Goal: Task Accomplishment & Management: Complete application form

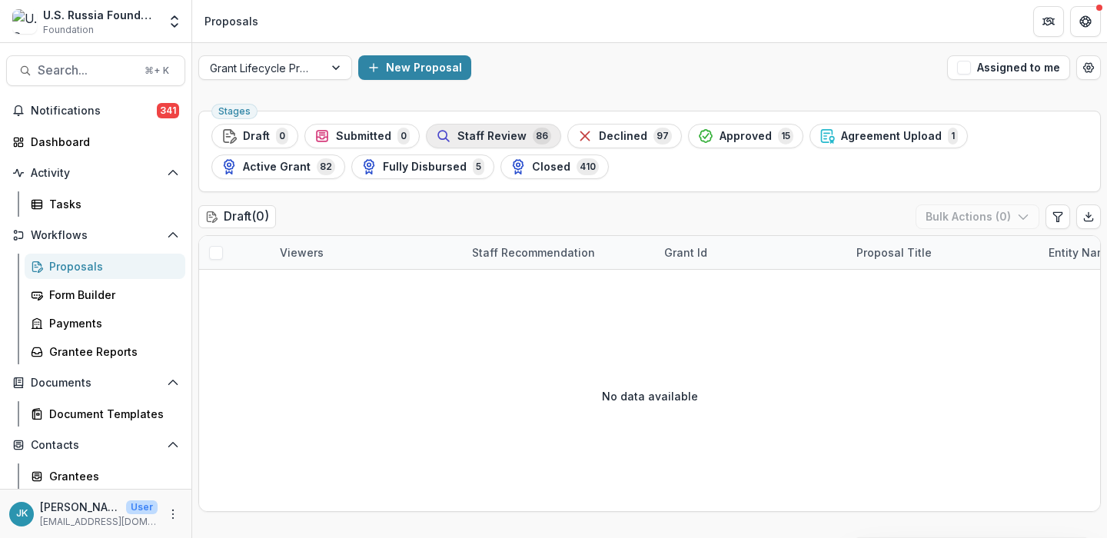
click at [509, 137] on span "Staff Review" at bounding box center [491, 136] width 69 height 13
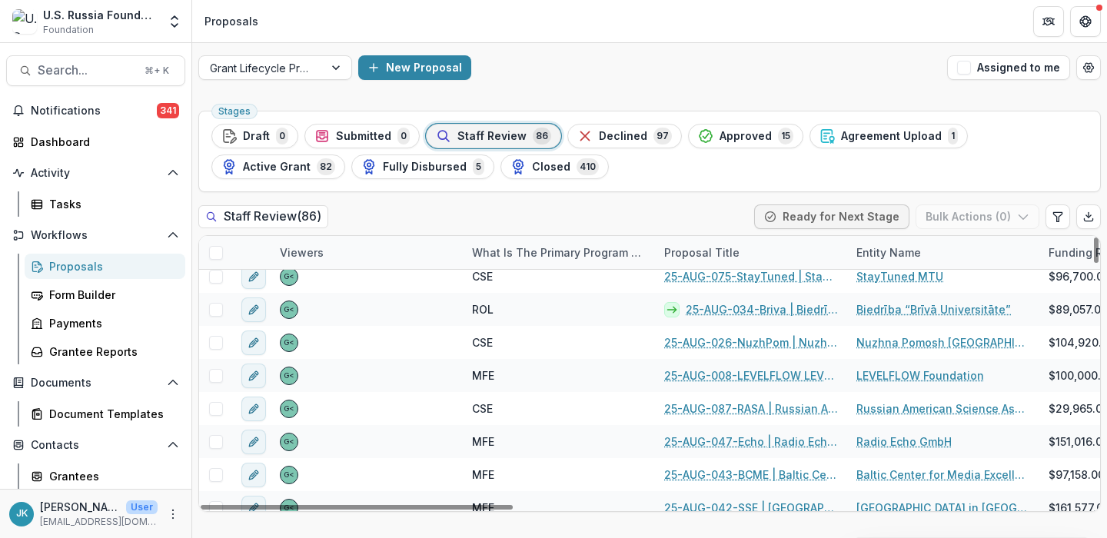
scroll to position [1991, 0]
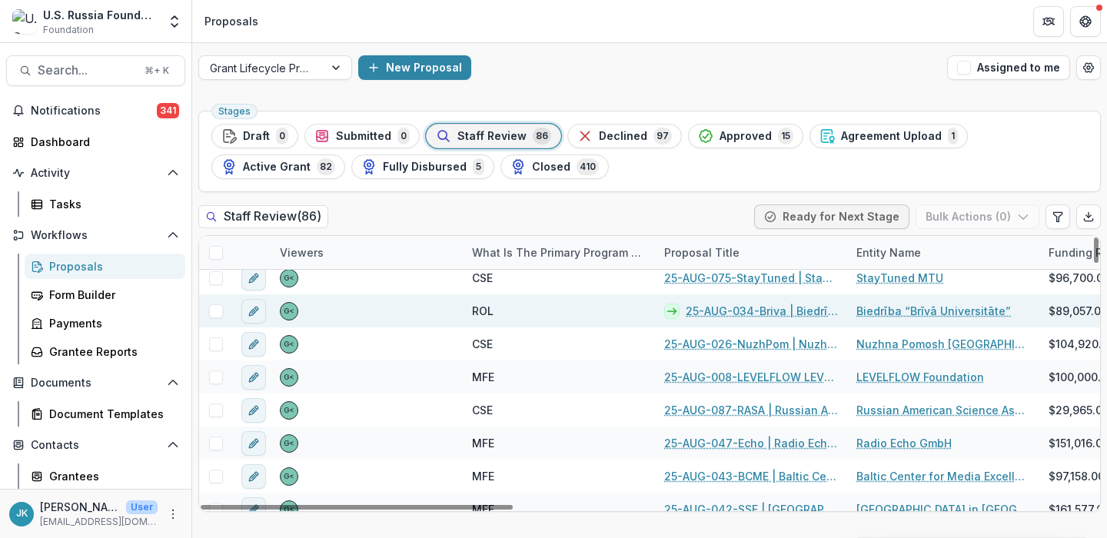
click at [214, 310] on span at bounding box center [216, 311] width 14 height 14
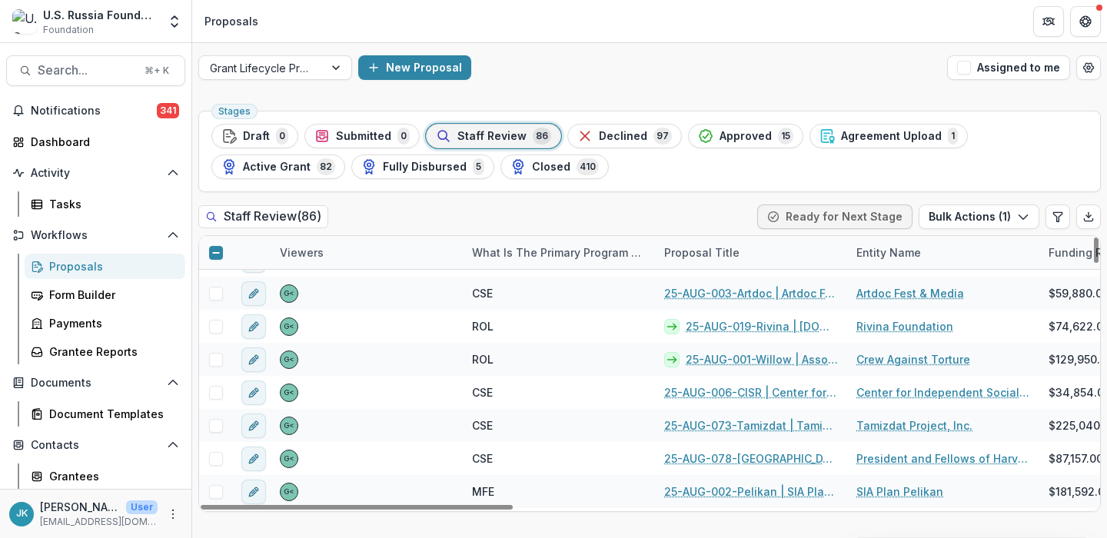
scroll to position [1731, 0]
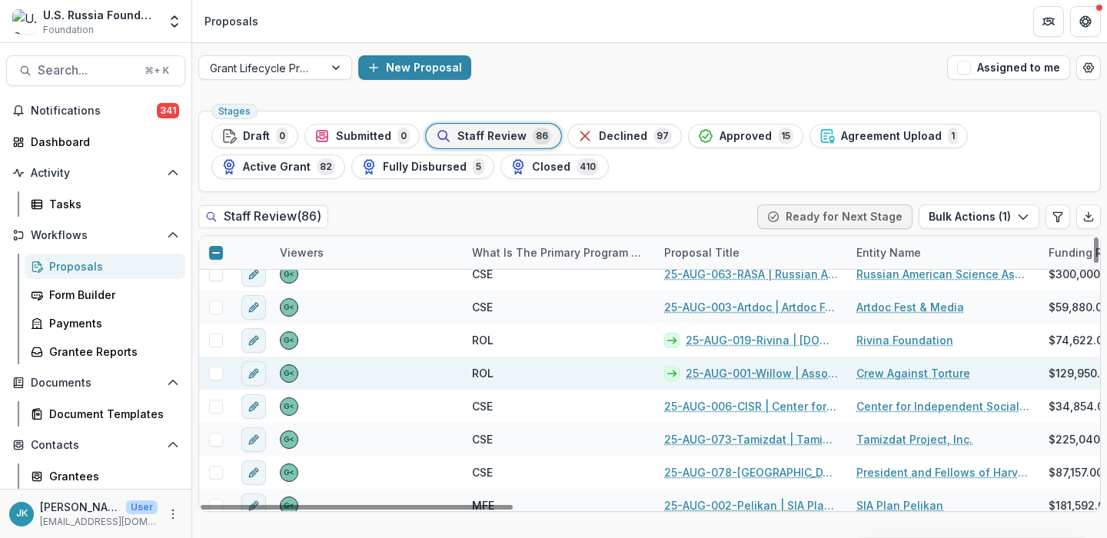
click at [217, 365] on div at bounding box center [215, 373] width 33 height 33
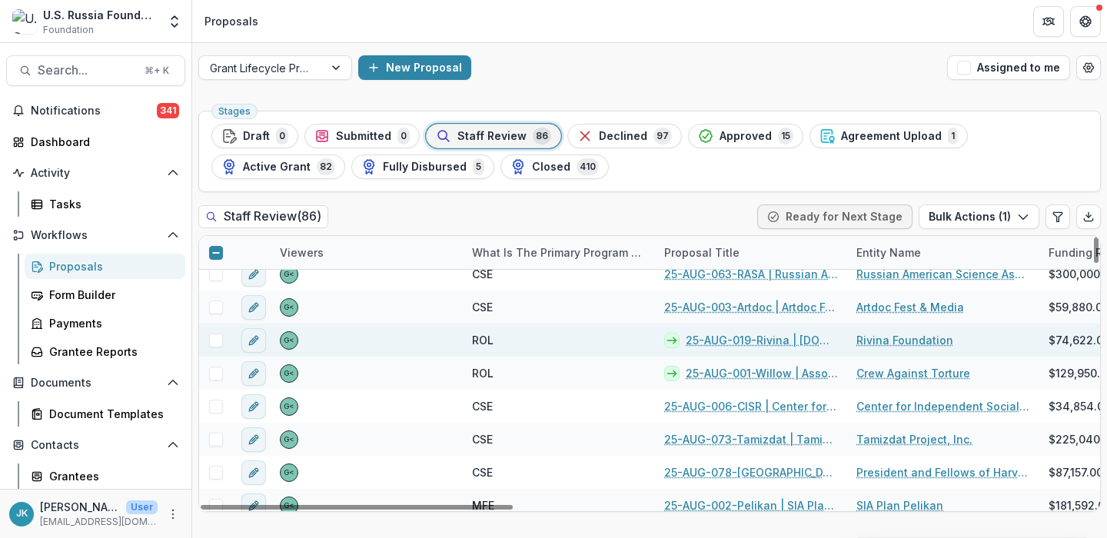
click at [214, 341] on span at bounding box center [216, 341] width 14 height 14
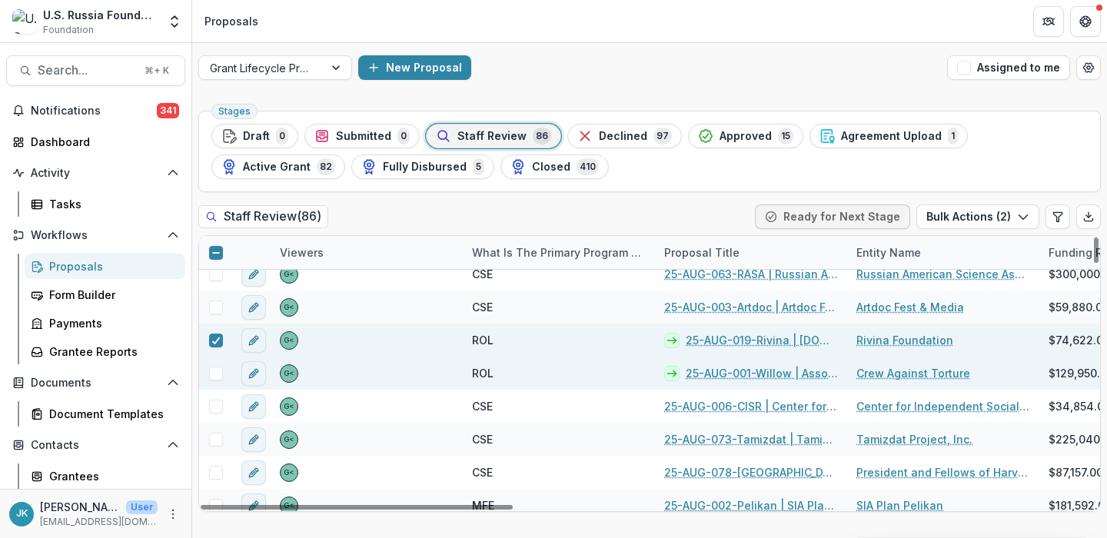
click at [214, 373] on span at bounding box center [216, 374] width 14 height 14
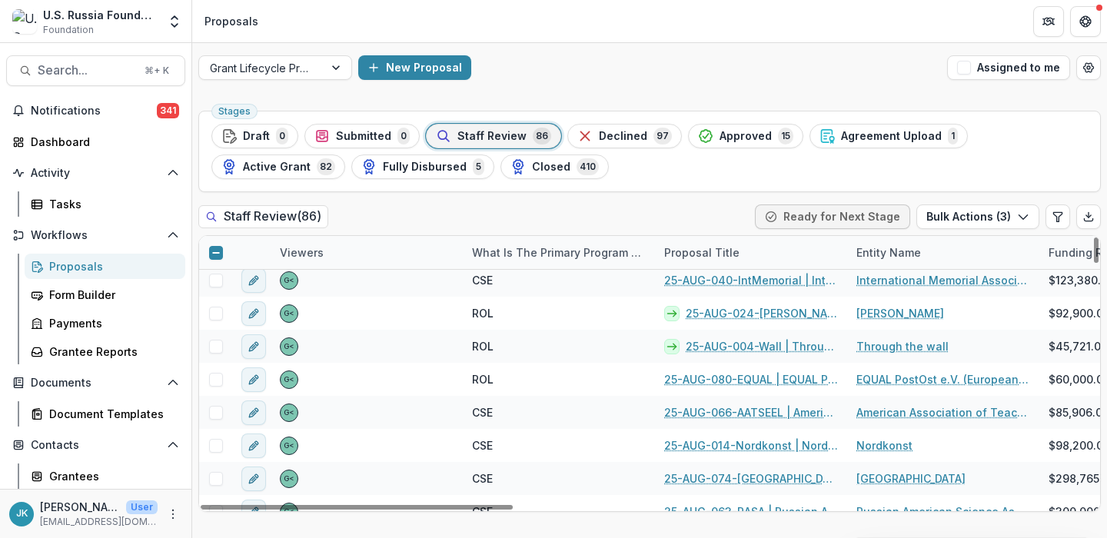
scroll to position [1492, 0]
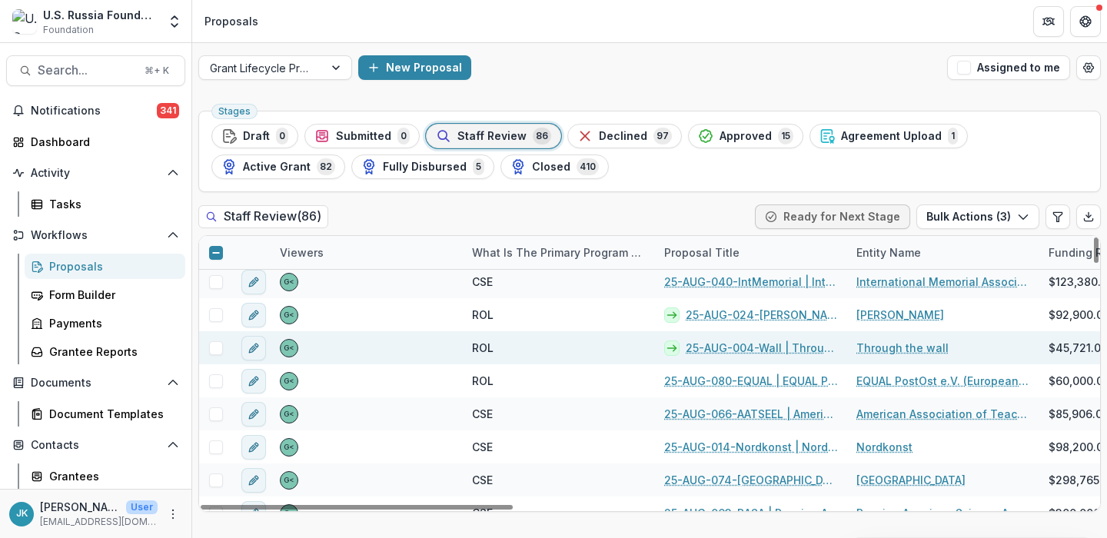
click at [214, 350] on span at bounding box center [216, 348] width 14 height 14
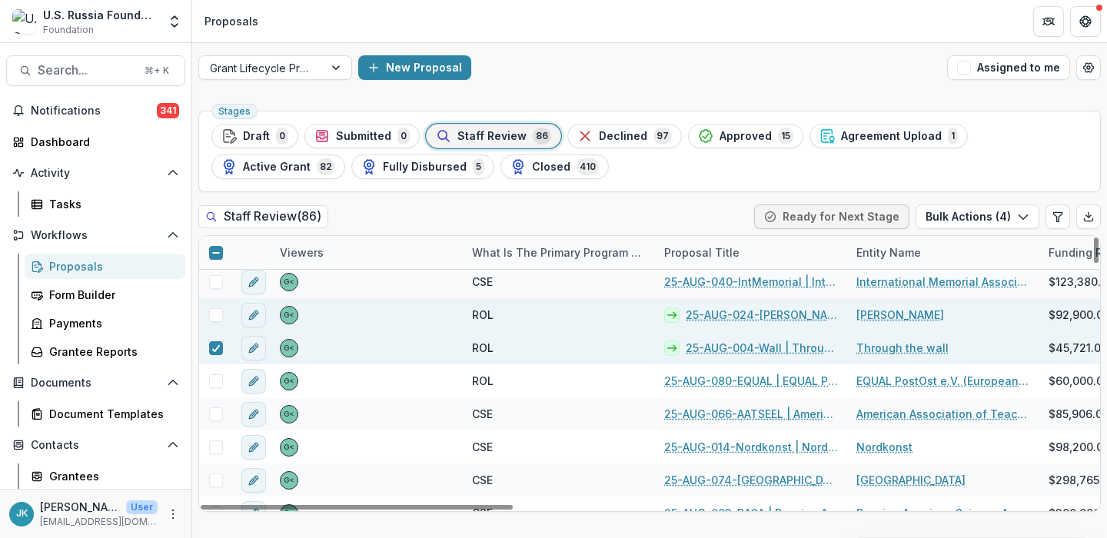
click at [213, 310] on span at bounding box center [216, 315] width 14 height 14
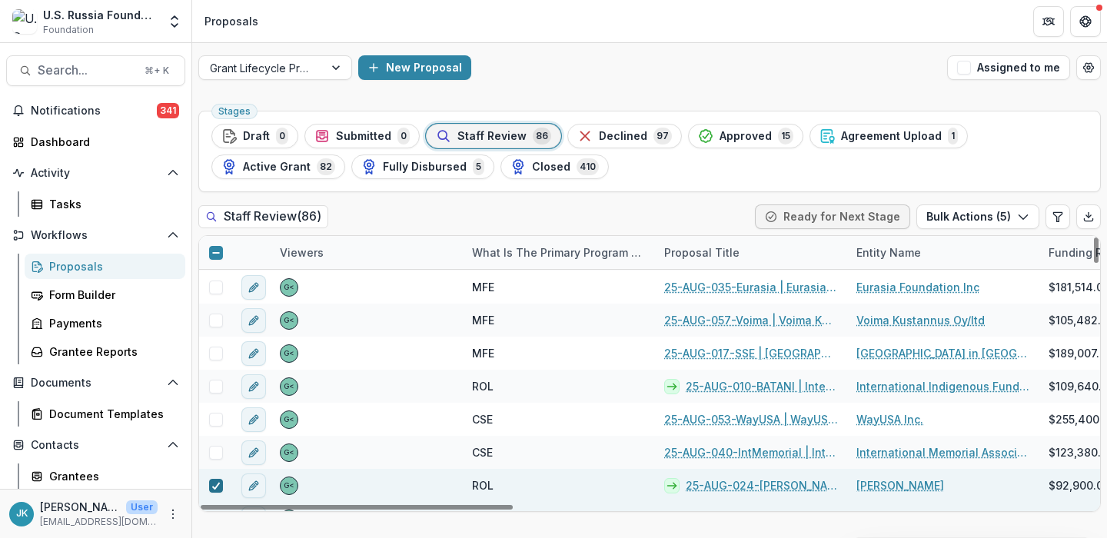
scroll to position [1323, 0]
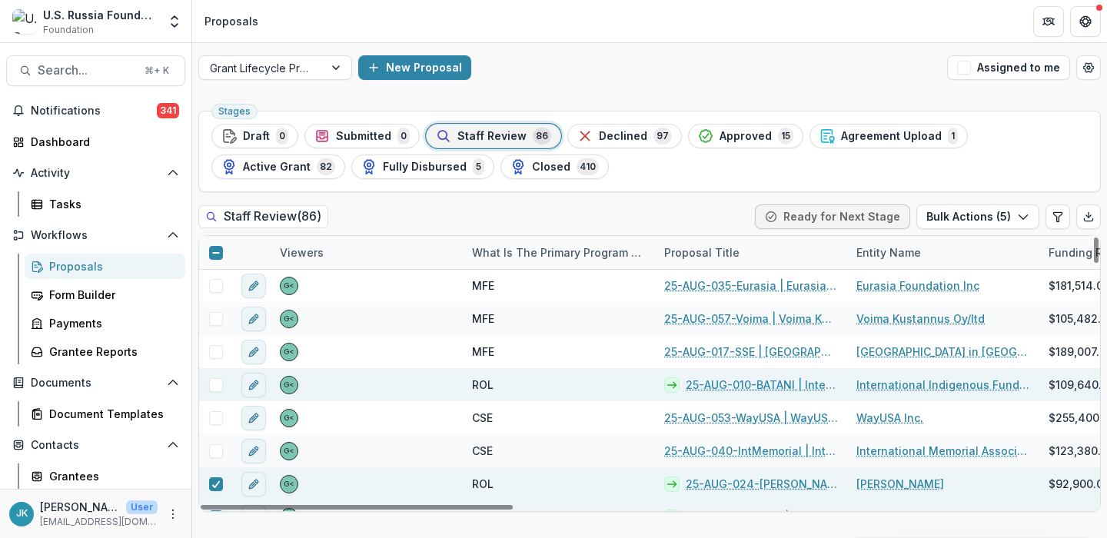
click at [211, 379] on span at bounding box center [216, 385] width 14 height 14
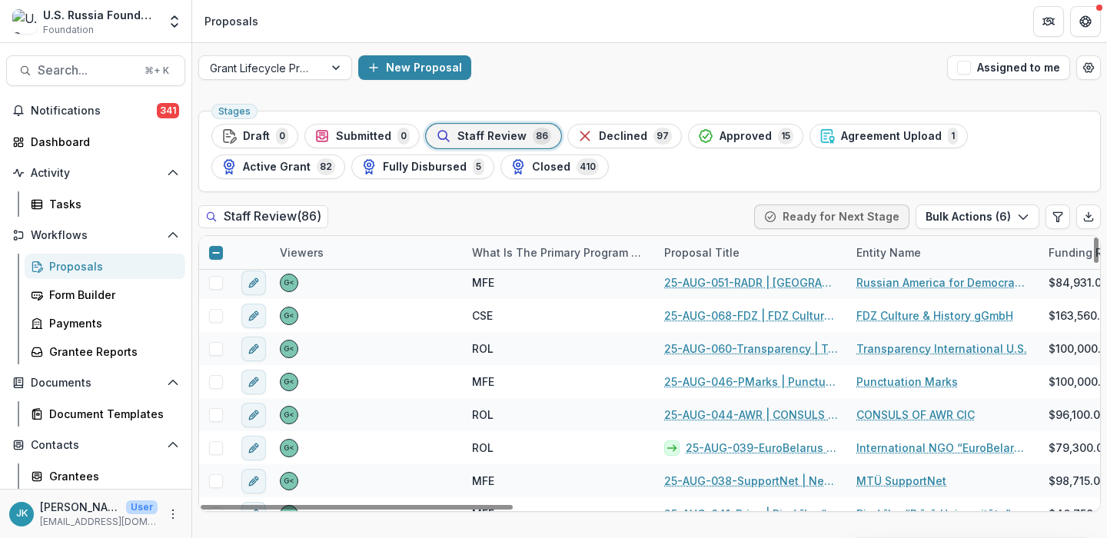
scroll to position [436, 0]
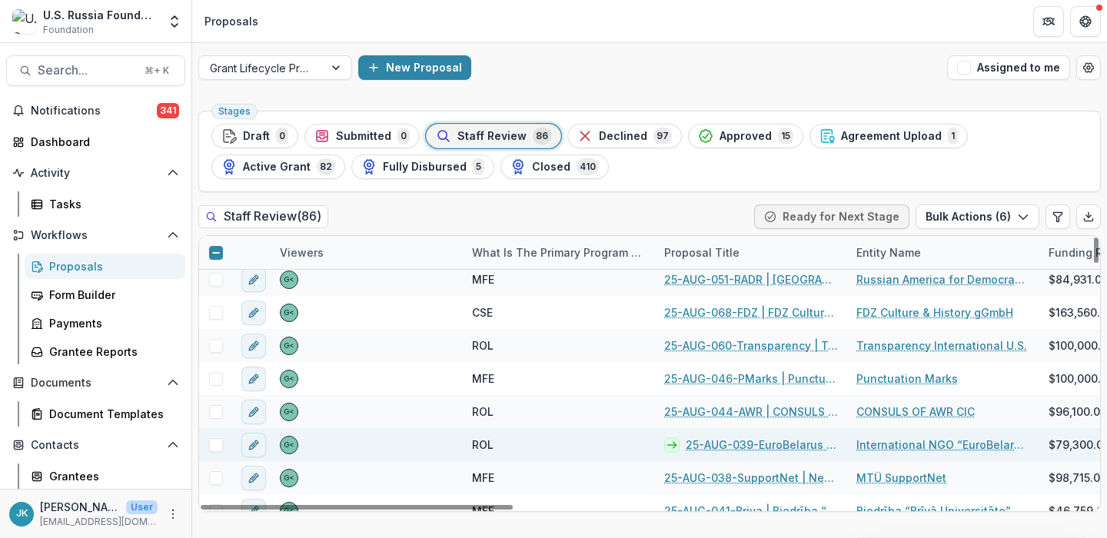
click at [211, 448] on span at bounding box center [216, 445] width 14 height 14
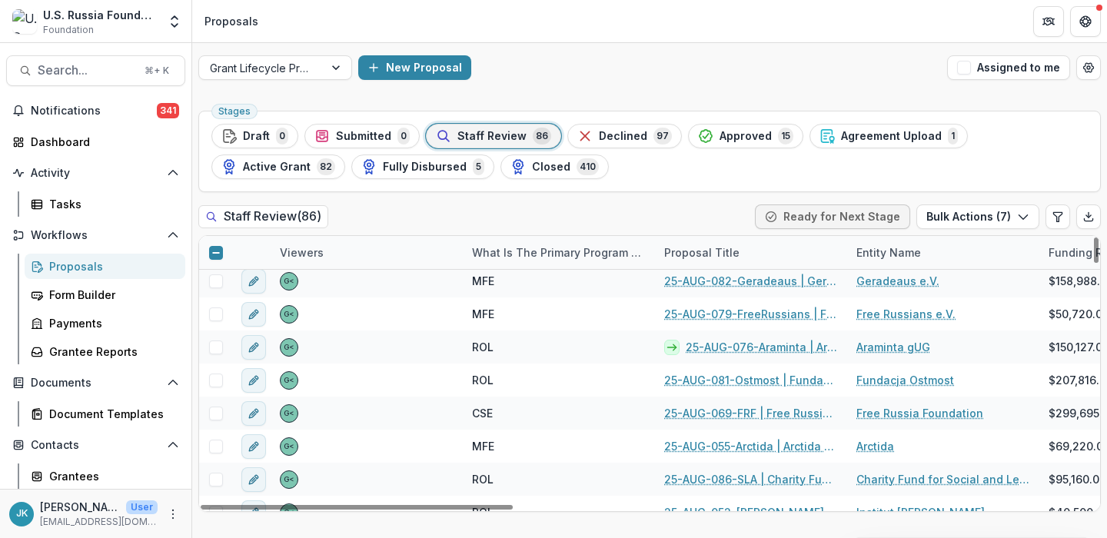
scroll to position [31, 0]
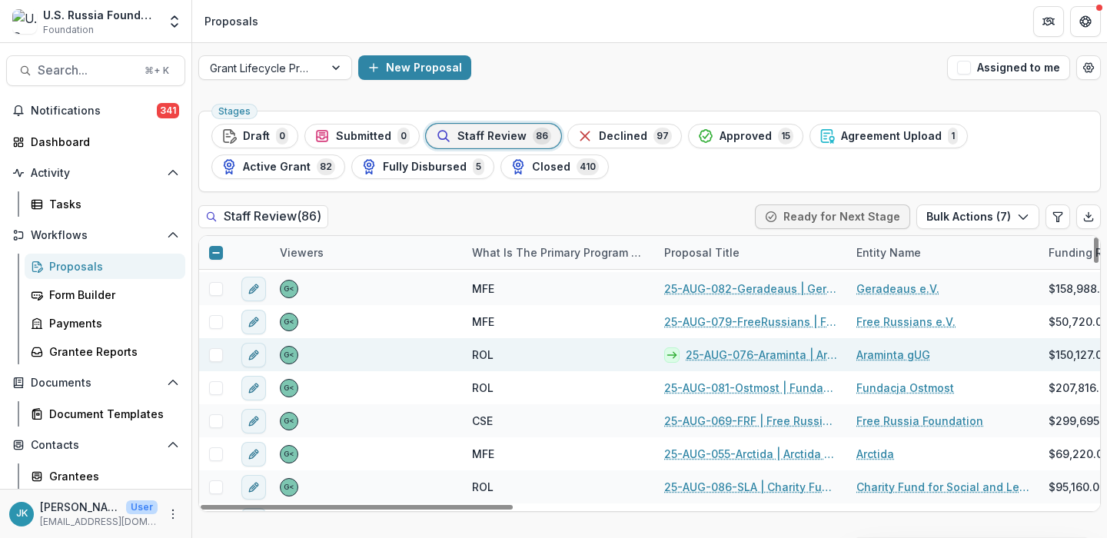
click at [212, 360] on span at bounding box center [216, 355] width 14 height 14
click at [1007, 221] on button "Bulk Actions ( 8 )" at bounding box center [977, 216] width 124 height 25
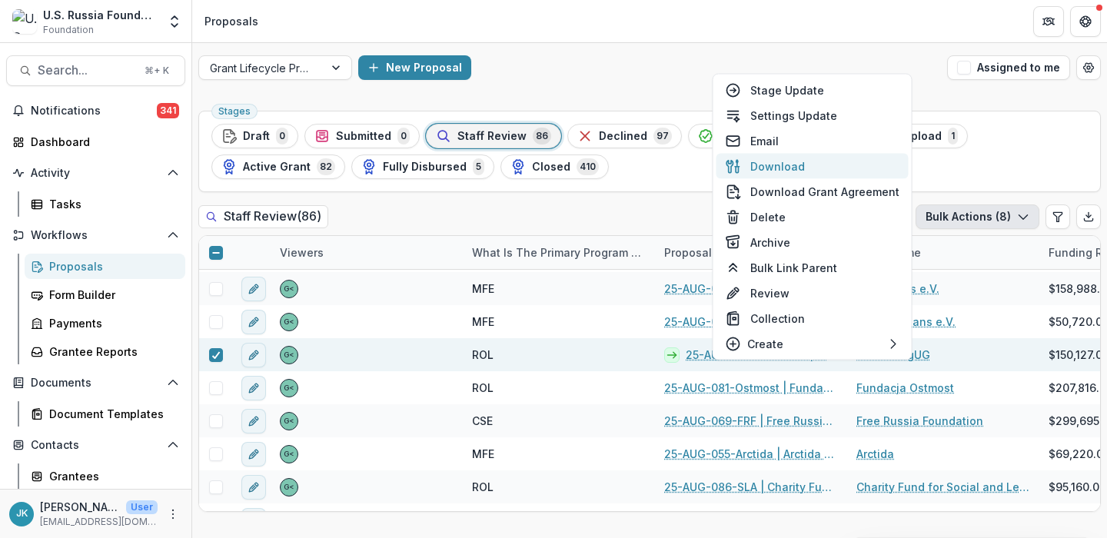
click at [875, 169] on button "Download" at bounding box center [812, 166] width 192 height 25
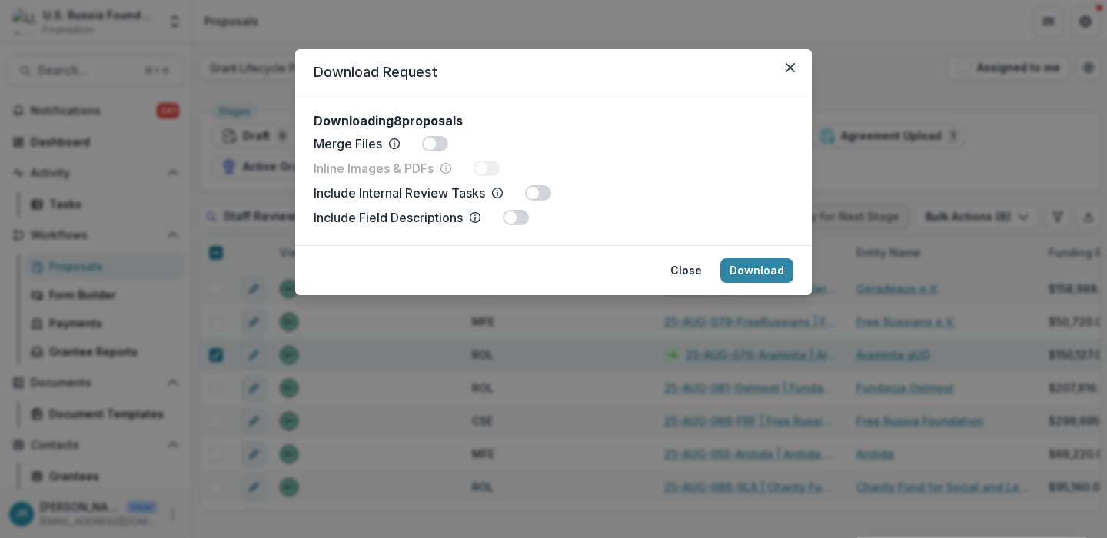
click at [496, 190] on icon at bounding box center [497, 193] width 12 height 12
click at [429, 146] on span at bounding box center [429, 144] width 12 height 12
click at [487, 171] on span at bounding box center [481, 168] width 12 height 12
click at [540, 198] on span at bounding box center [538, 192] width 26 height 15
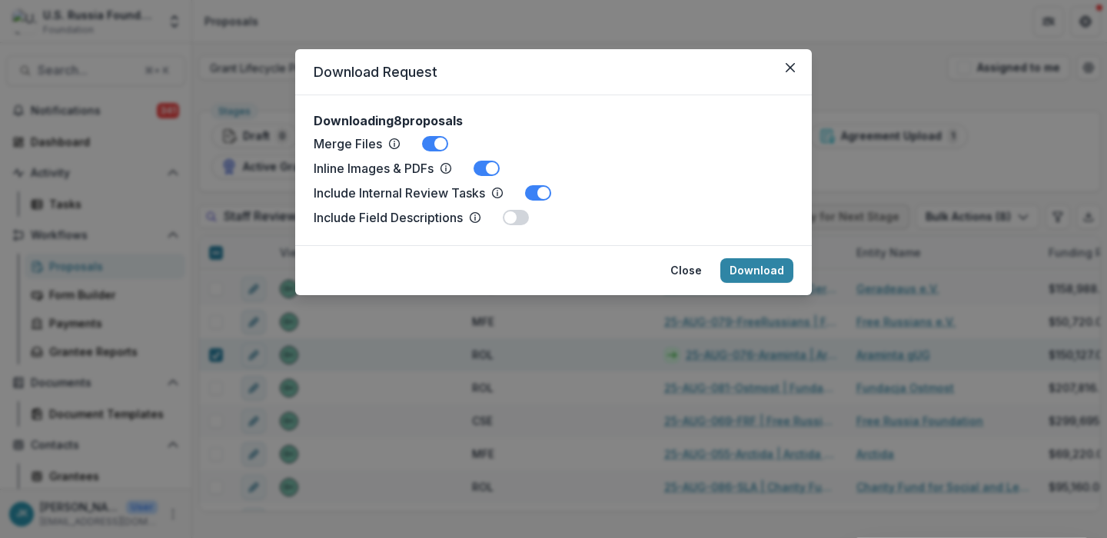
click at [519, 222] on span at bounding box center [516, 217] width 26 height 15
click at [742, 272] on button "Download" at bounding box center [756, 270] width 73 height 25
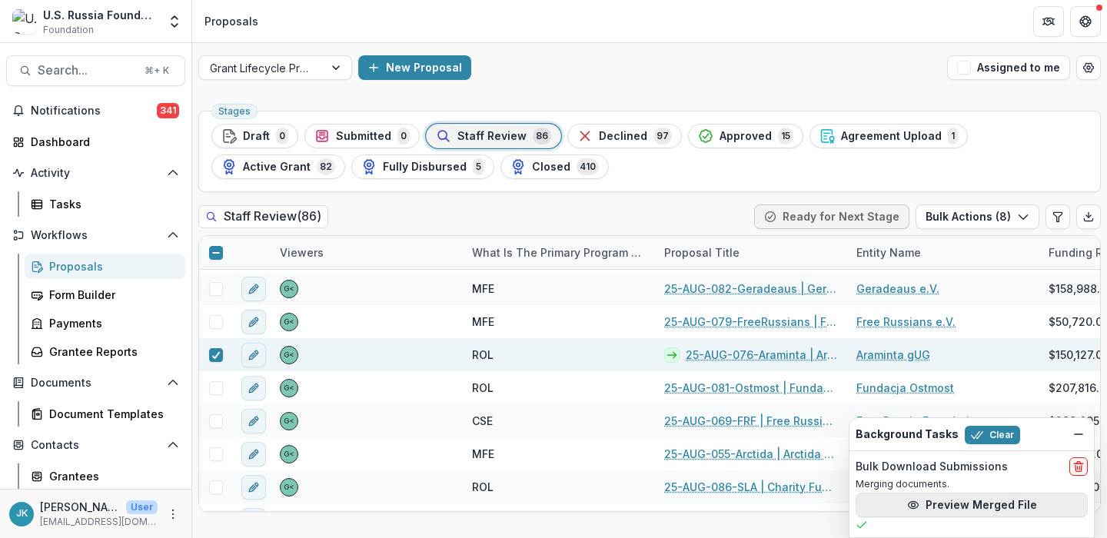
click at [980, 505] on button "Preview Merged File" at bounding box center [971, 505] width 232 height 25
click at [949, 507] on button "Preview Merged File" at bounding box center [971, 505] width 232 height 25
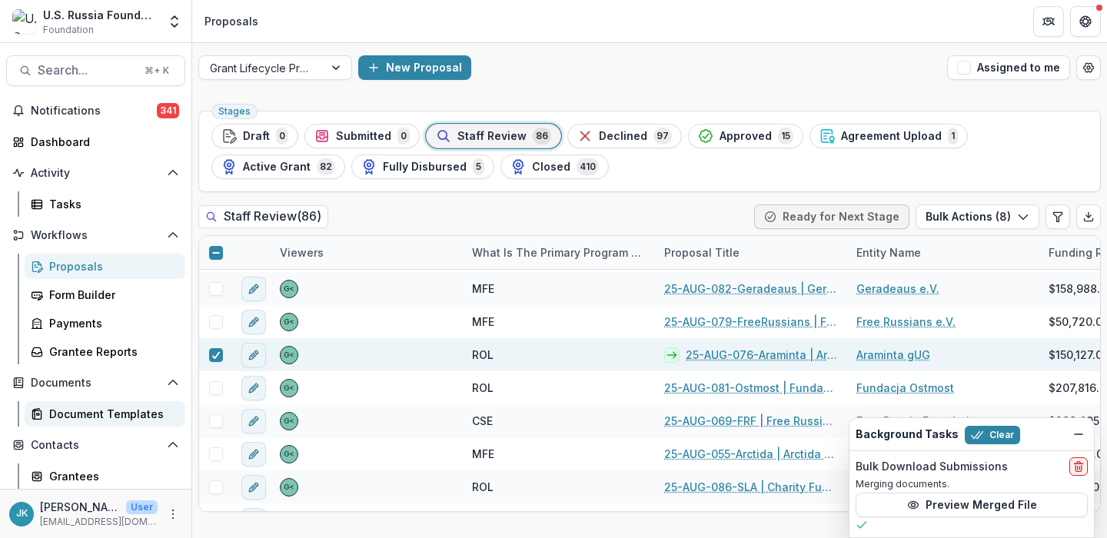
click at [71, 413] on div "Document Templates" at bounding box center [111, 414] width 124 height 16
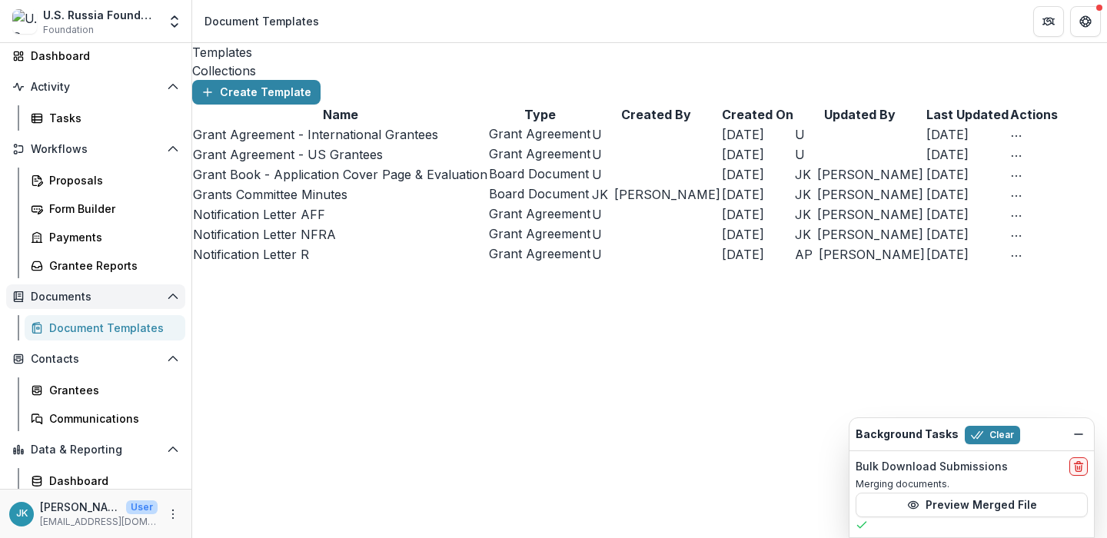
scroll to position [87, 0]
click at [64, 206] on div "Form Builder" at bounding box center [111, 208] width 124 height 16
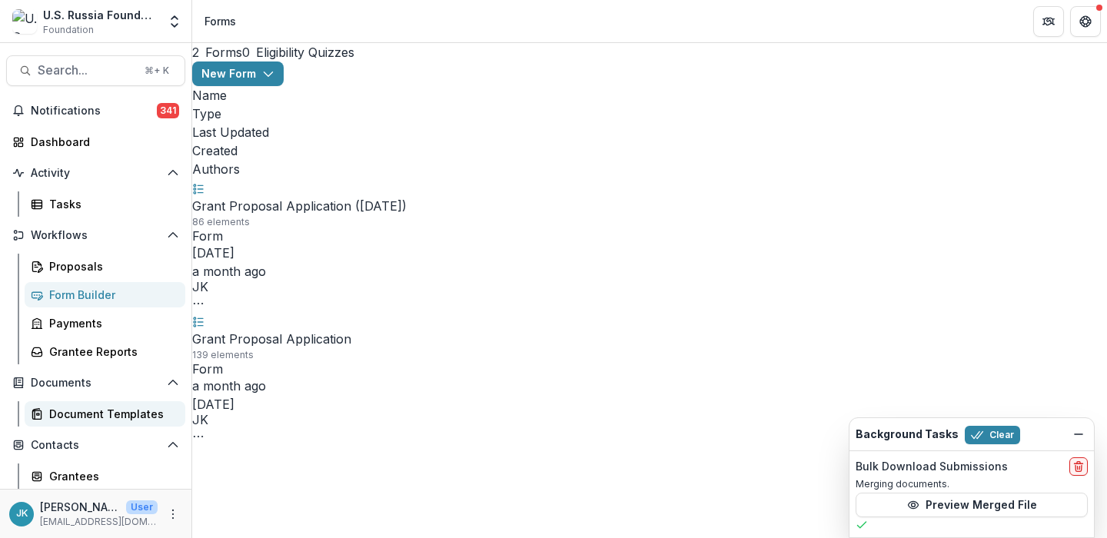
click at [55, 413] on div "Document Templates" at bounding box center [111, 414] width 124 height 16
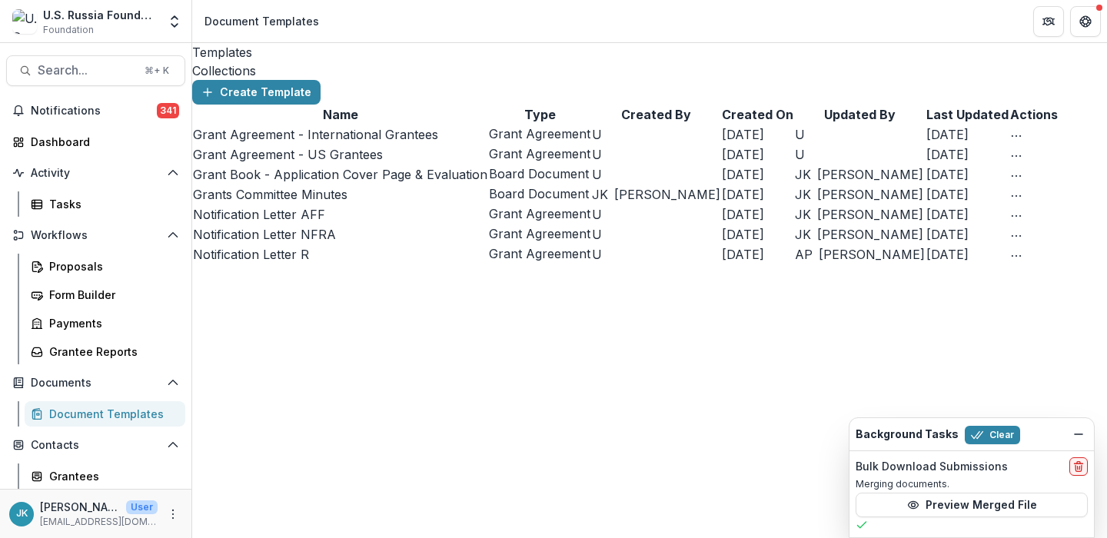
click at [332, 61] on div "Collections" at bounding box center [649, 70] width 914 height 18
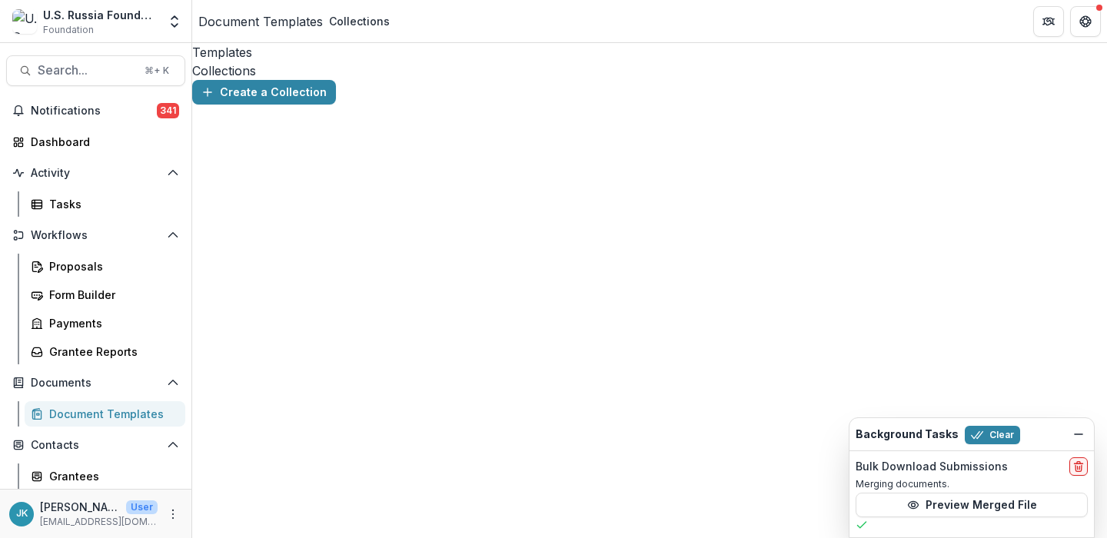
click at [276, 101] on button "Create a Collection" at bounding box center [264, 92] width 144 height 25
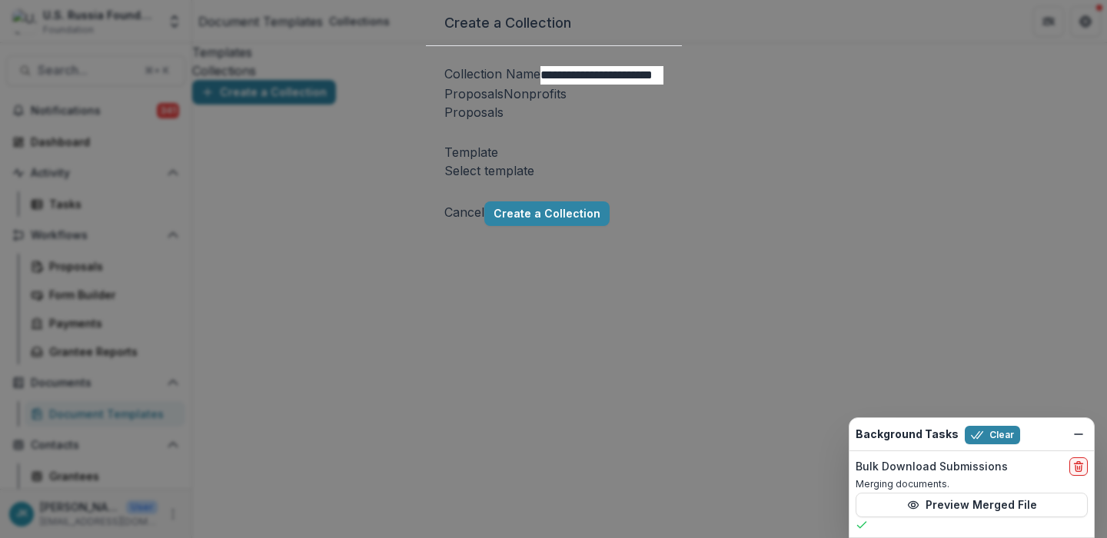
click at [540, 85] on input "**********" at bounding box center [601, 75] width 123 height 18
type input "**********"
click at [450, 143] on div at bounding box center [448, 132] width 4 height 22
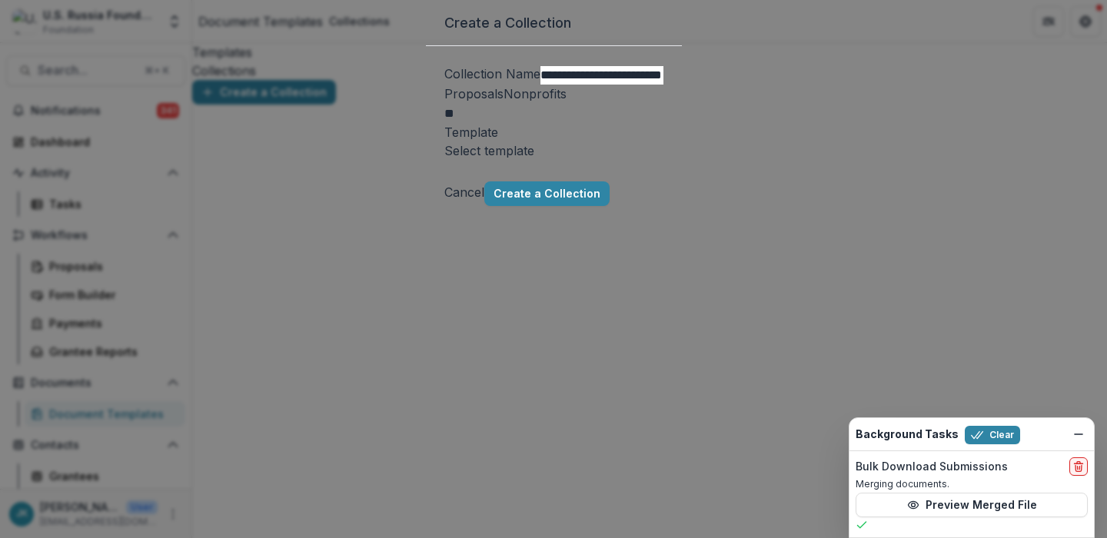
type input "***"
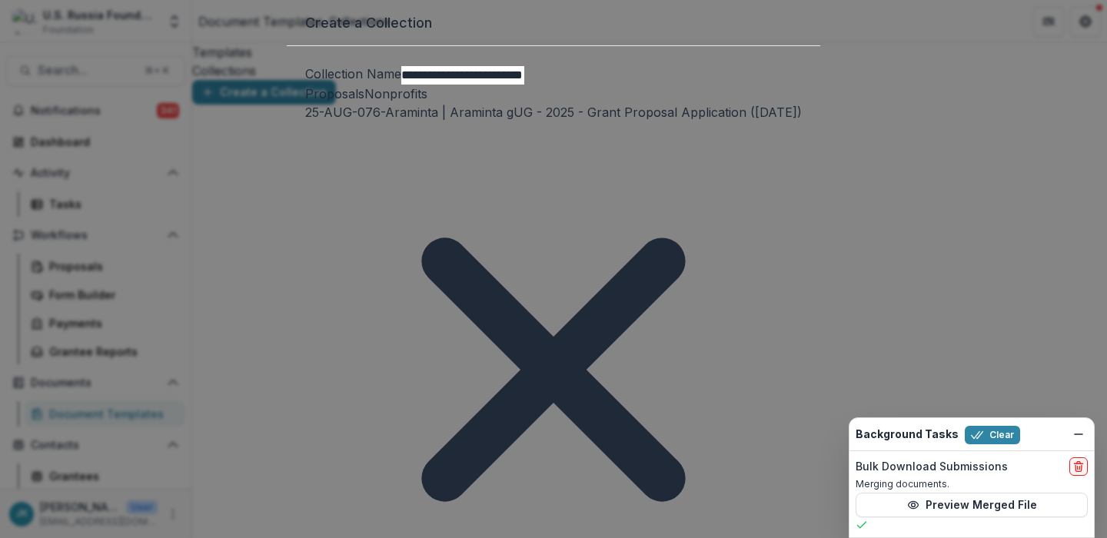
type input "*****"
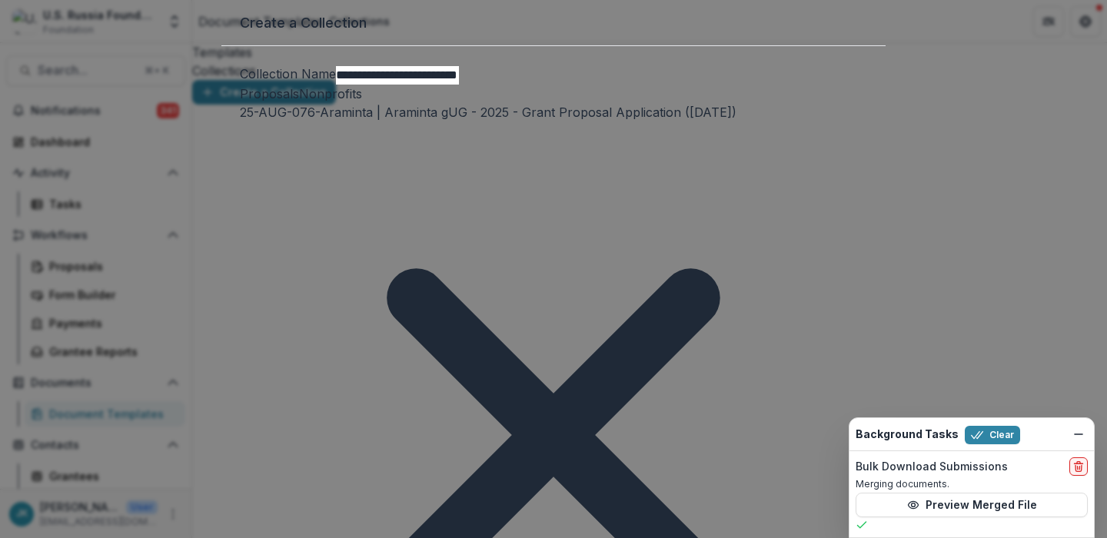
type input "******"
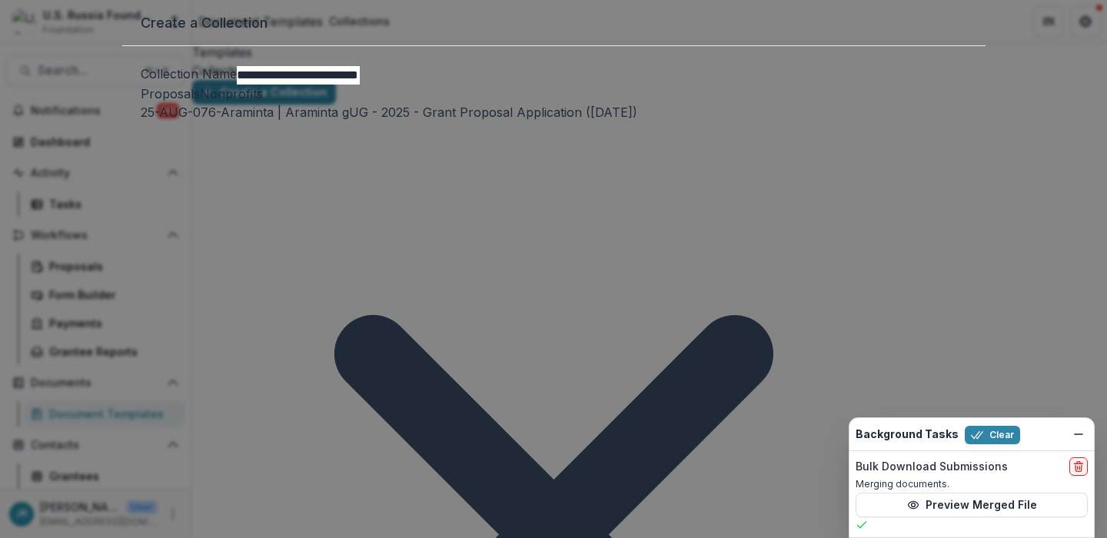
type input "*****"
type input "****"
type input "******"
type input "*****"
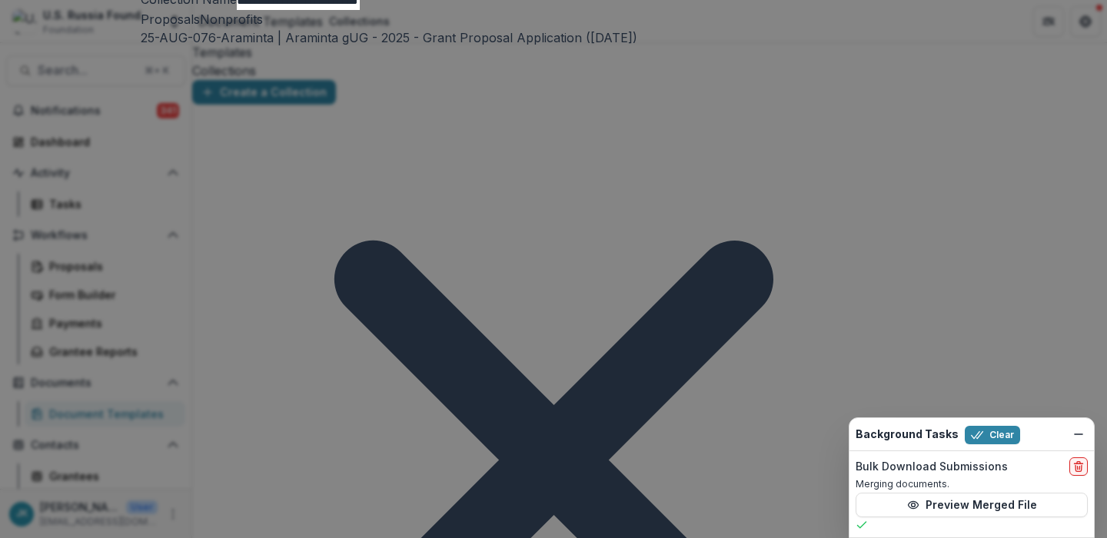
scroll to position [74, 0]
drag, startPoint x: 696, startPoint y: 317, endPoint x: 566, endPoint y: 171, distance: 194.8
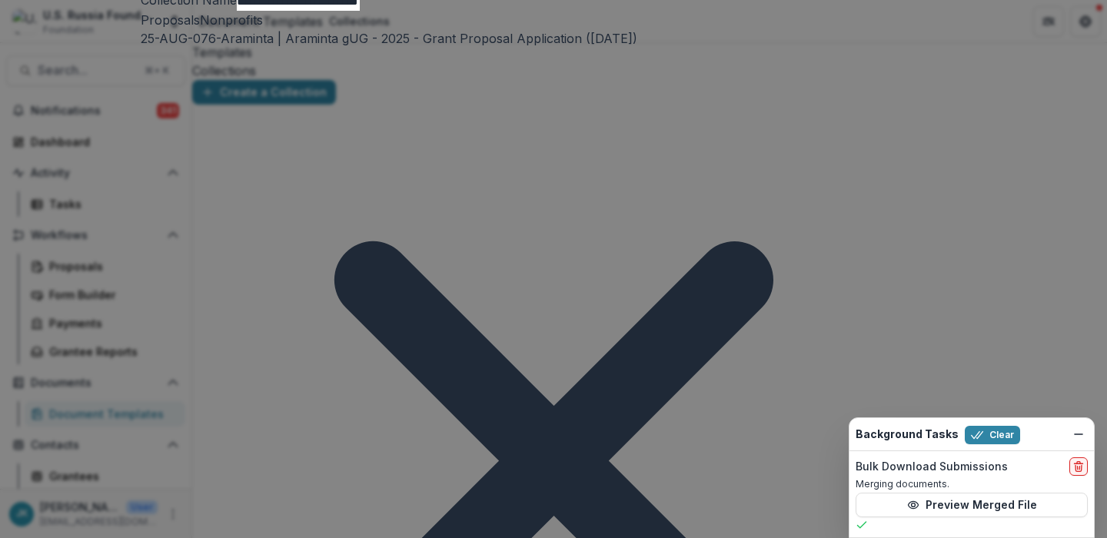
click at [340, 403] on div "**********" at bounding box center [553, 269] width 1107 height 538
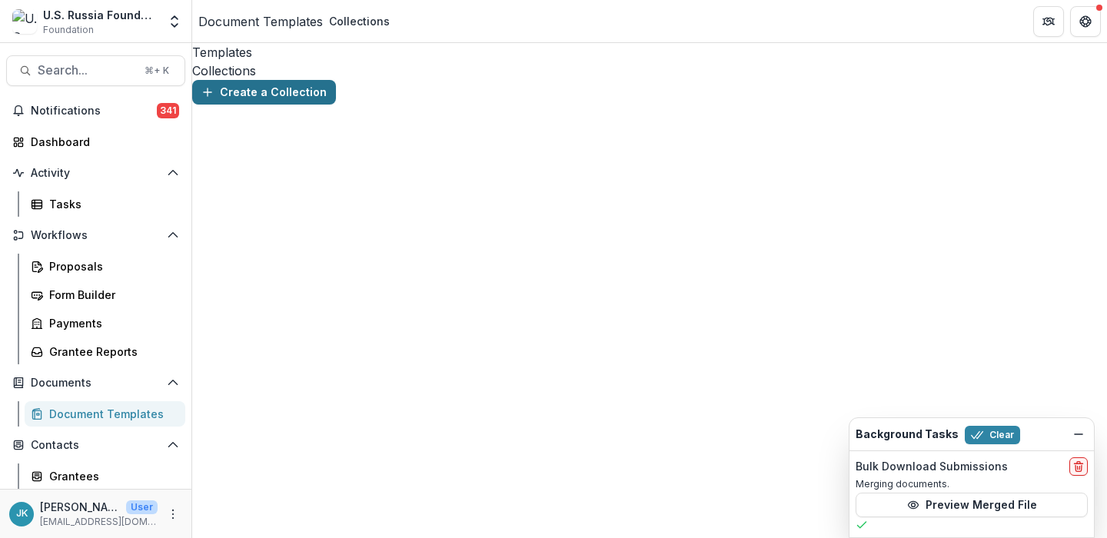
click at [279, 92] on button "Create a Collection" at bounding box center [264, 92] width 144 height 25
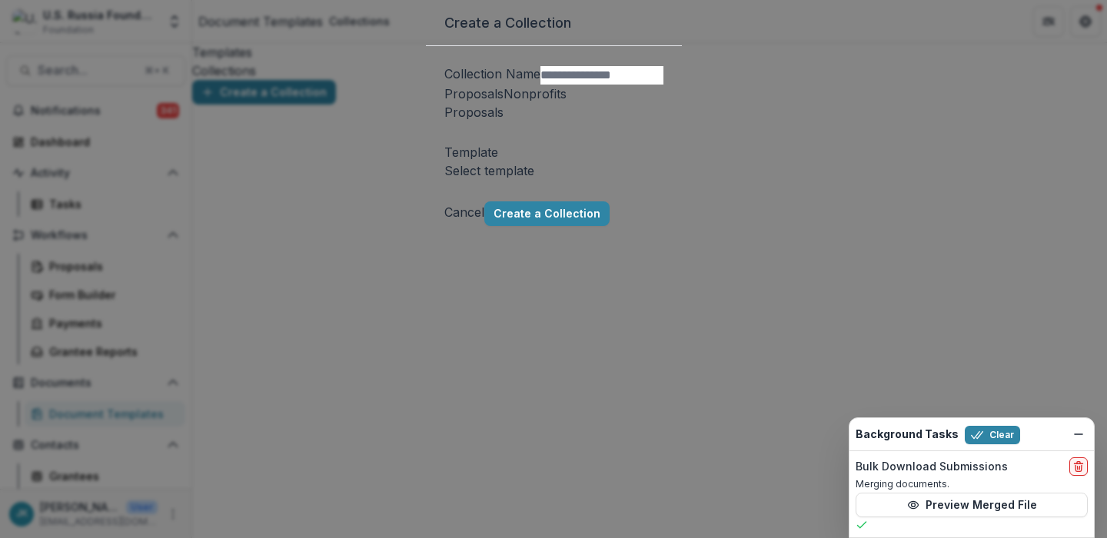
click at [273, 273] on div "Create a Collection Collection Name Proposals Nonprofits Proposals Nonprofits T…" at bounding box center [553, 269] width 1107 height 538
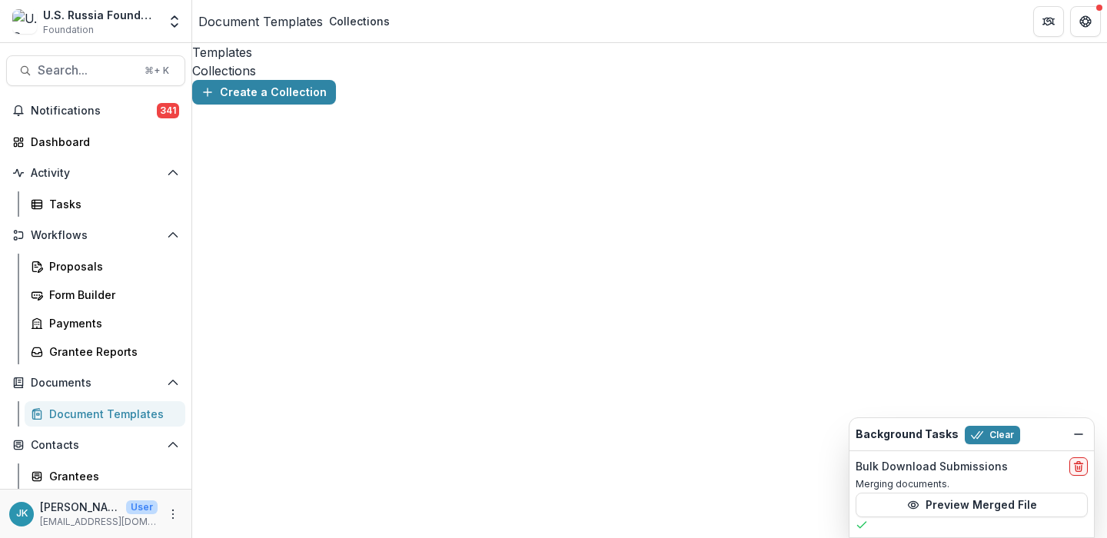
click at [232, 54] on div "Templates" at bounding box center [649, 52] width 914 height 18
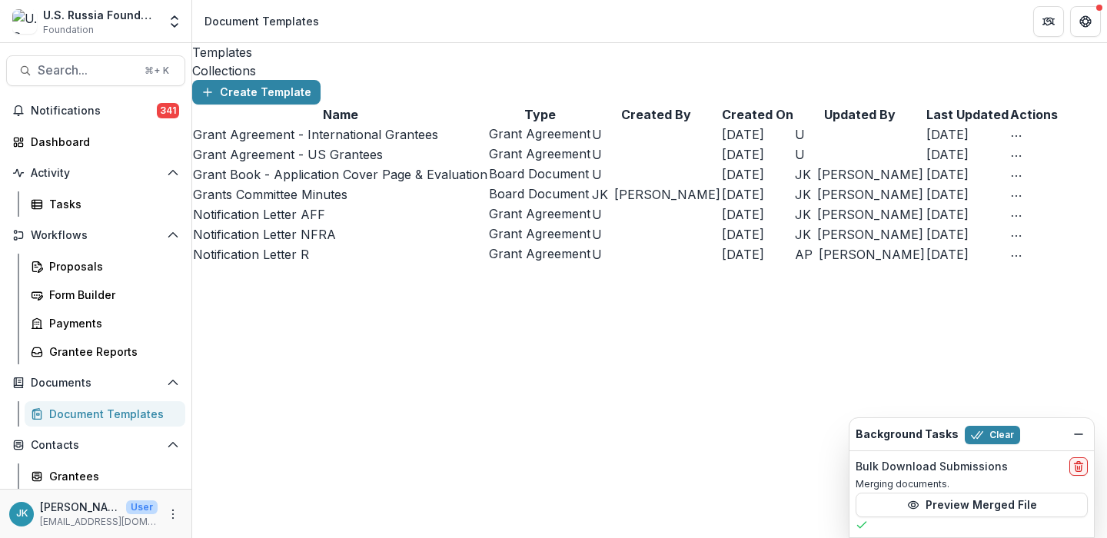
click at [274, 182] on link "Grant Book - Application Cover Page & Evaluation" at bounding box center [340, 174] width 294 height 15
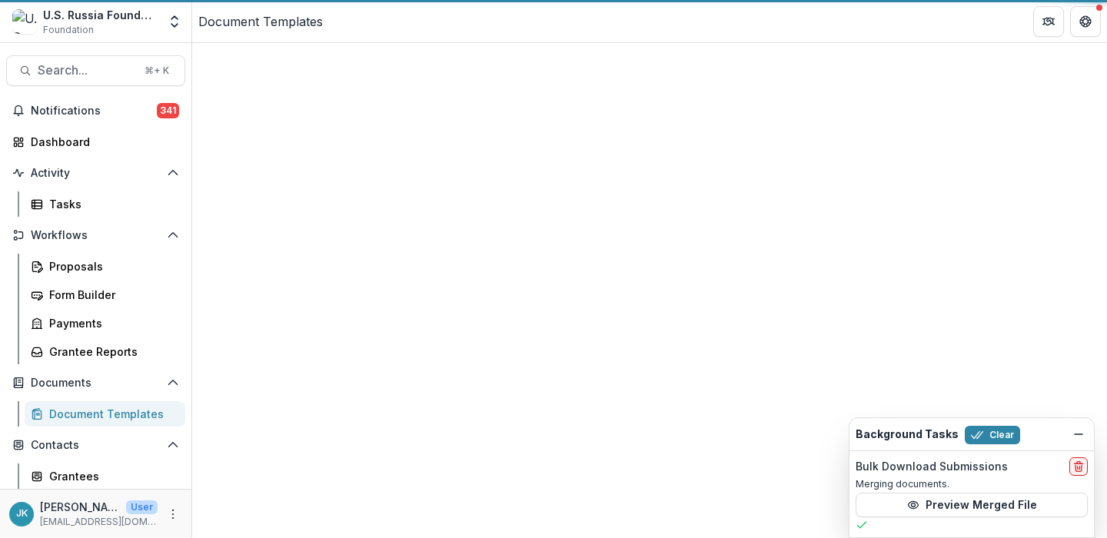
select select "**********"
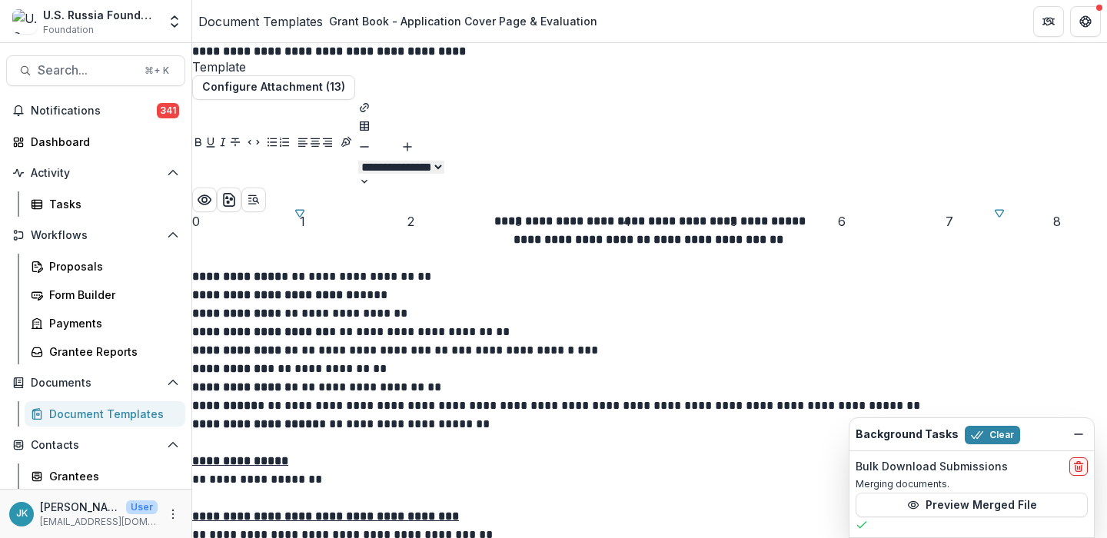
scroll to position [595, 0]
drag, startPoint x: 795, startPoint y: 459, endPoint x: 781, endPoint y: 383, distance: 77.5
click at [308, 90] on button "Configure Attachment (13)" at bounding box center [273, 87] width 163 height 25
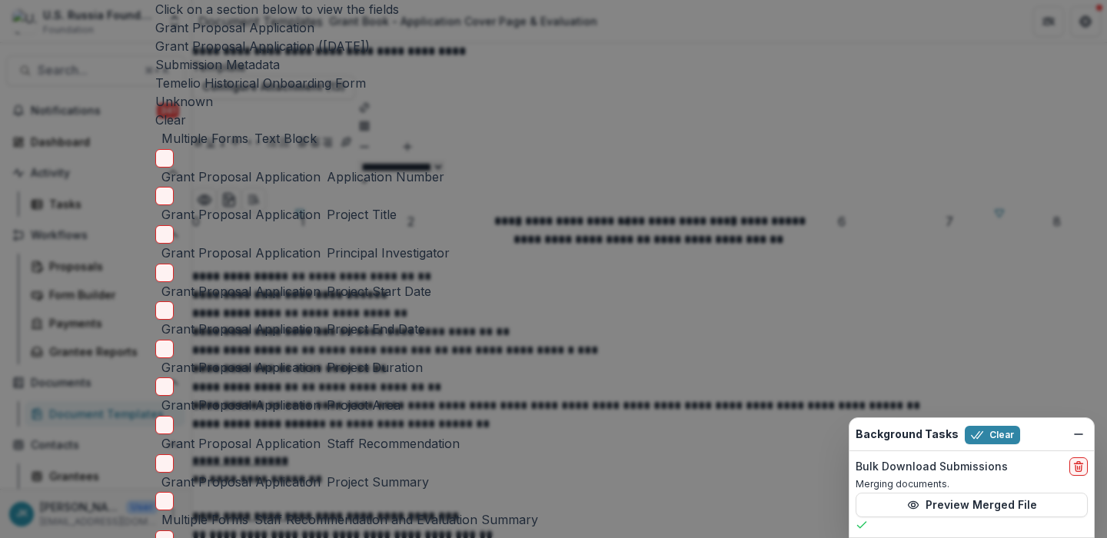
scroll to position [43, 0]
click at [1080, 466] on icon "delete" at bounding box center [1078, 466] width 12 height 12
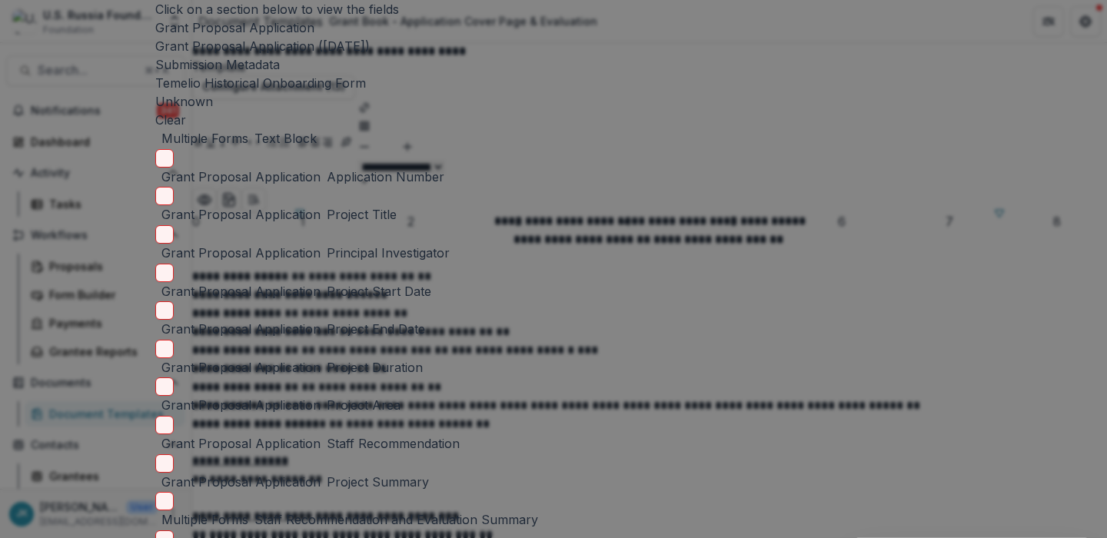
scroll to position [0, 0]
click at [244, 111] on div "Grant Proposal Application Grant Proposal Application ([DATE]) Submission Metad…" at bounding box center [553, 64] width 797 height 92
click at [242, 55] on button "Grant Proposal Application ([DATE])" at bounding box center [262, 46] width 214 height 18
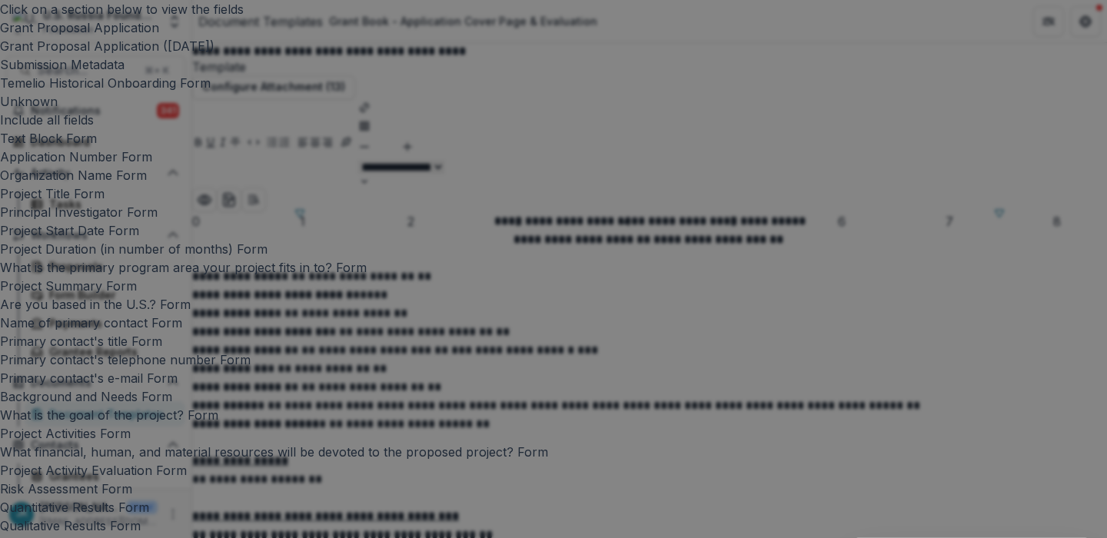
click at [679, 25] on div "Click on a section below to view the fields Grant Proposal Application Grant Pr…" at bounding box center [553, 269] width 1107 height 538
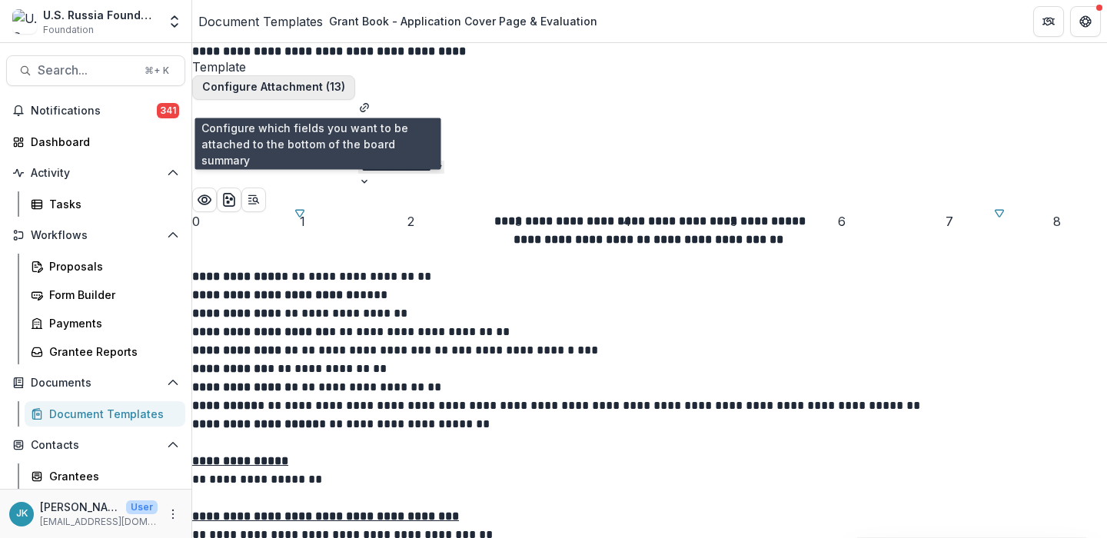
click at [355, 100] on button "Configure Attachment (13)" at bounding box center [273, 87] width 163 height 25
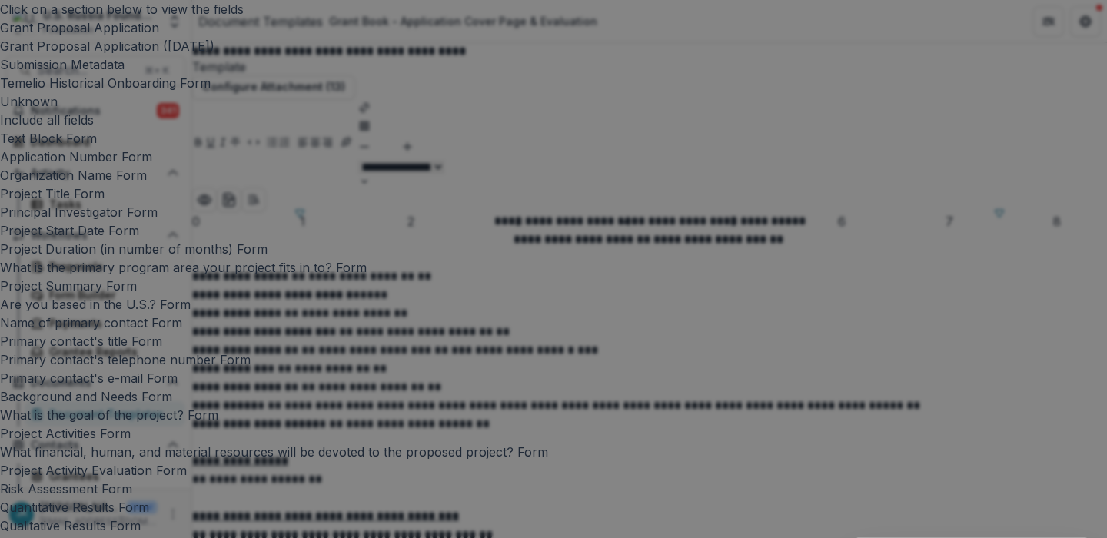
click at [241, 18] on h4 "Click on a section below to view the fields" at bounding box center [553, 9] width 1107 height 18
click at [1003, 100] on div "Click on a section below to view the fields Grant Proposal Application Grant Pr…" at bounding box center [553, 269] width 1107 height 538
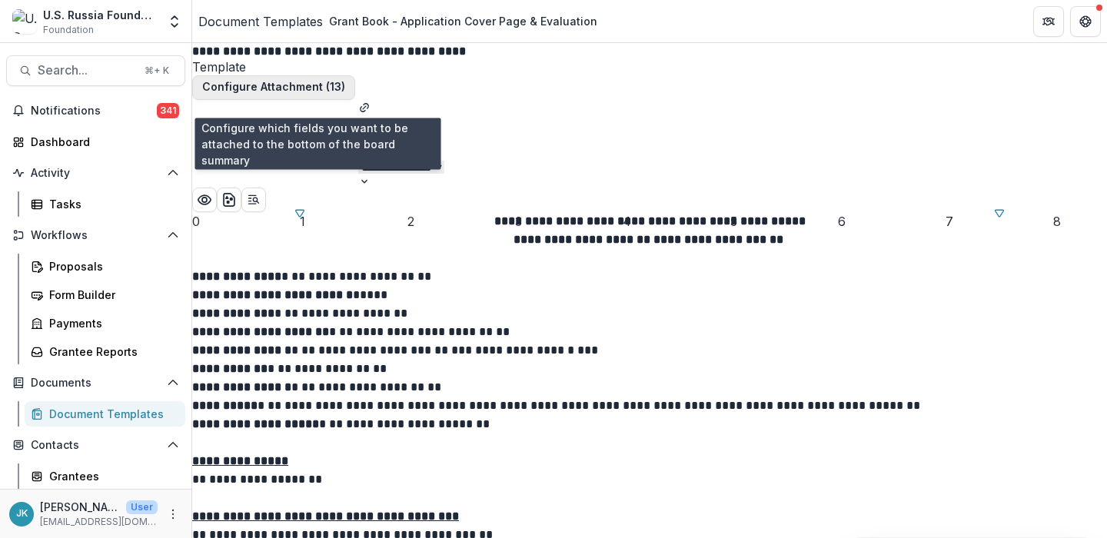
click at [355, 95] on button "Configure Attachment (13)" at bounding box center [273, 87] width 163 height 25
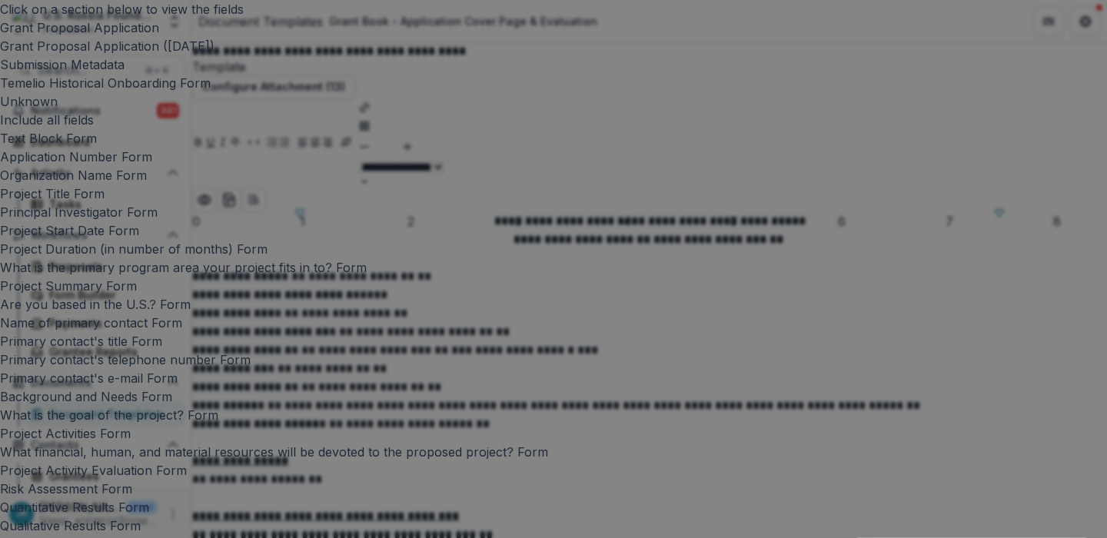
scroll to position [895, 0]
click at [58, 111] on button "Unknown" at bounding box center [29, 101] width 58 height 18
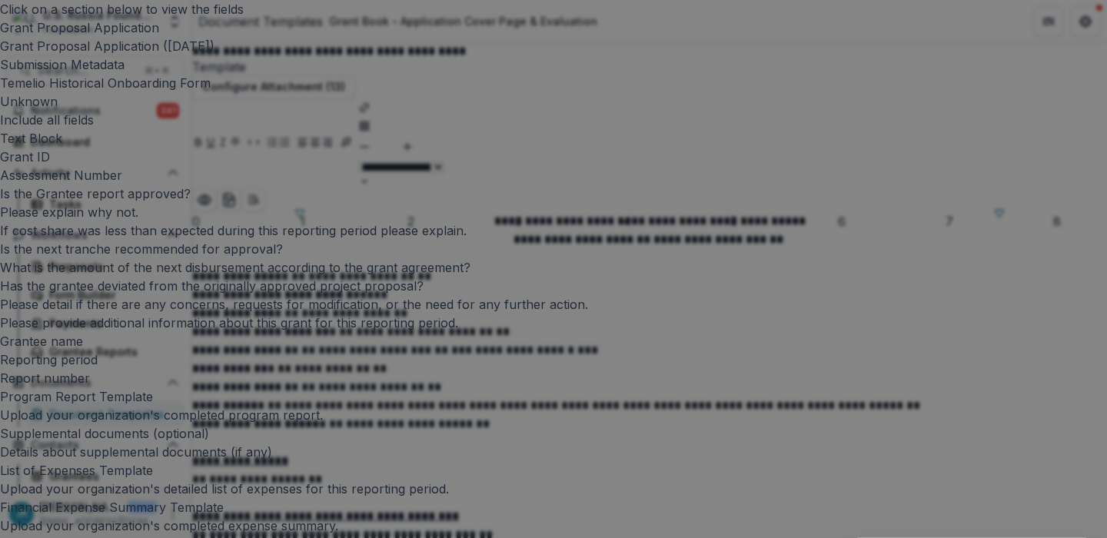
click at [211, 92] on button "Temelio Historical Onboarding Form" at bounding box center [105, 83] width 211 height 18
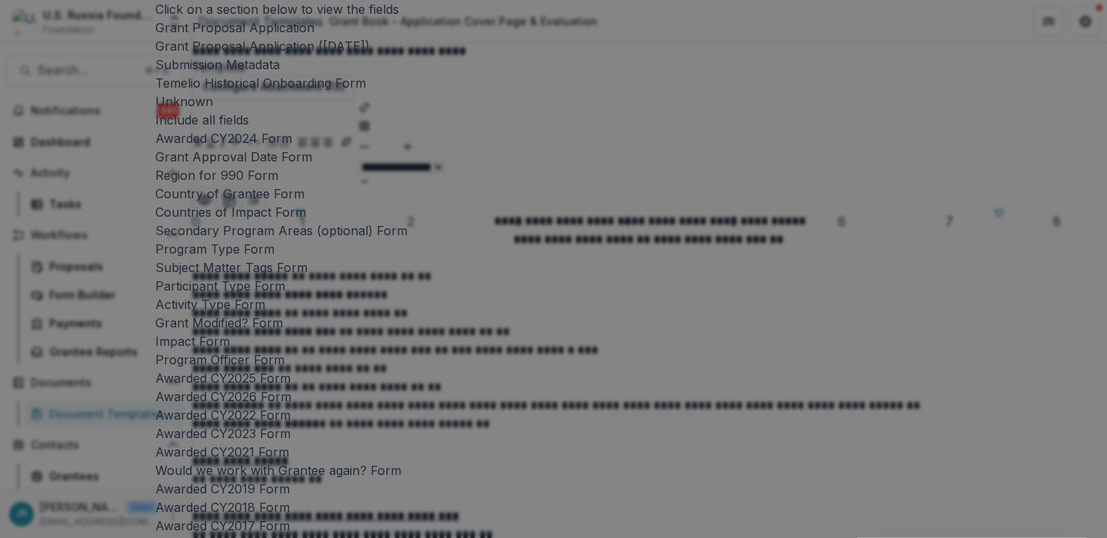
scroll to position [53, 0]
click at [230, 74] on button "Submission Metadata" at bounding box center [217, 64] width 124 height 18
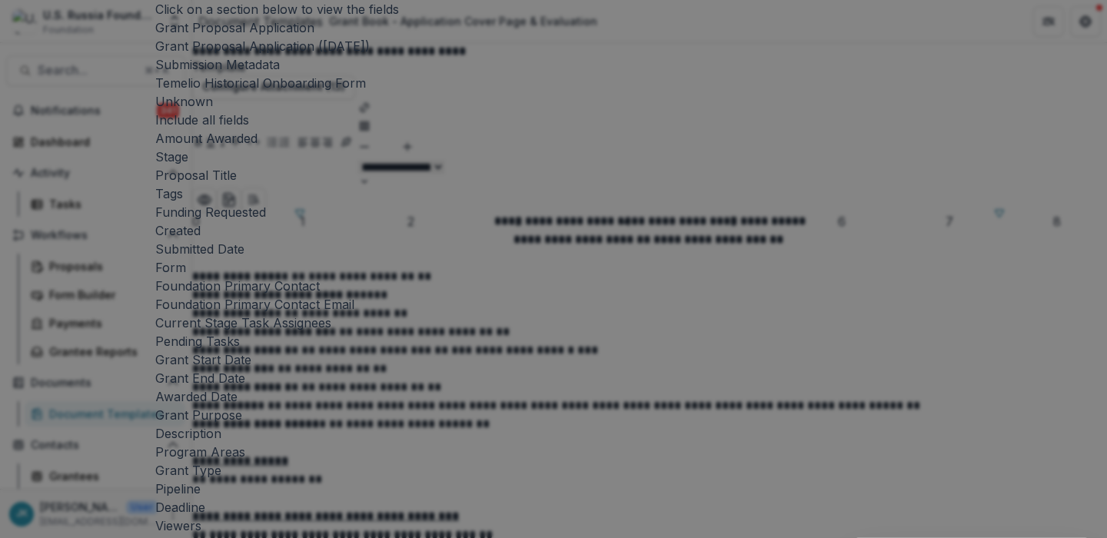
scroll to position [28, 0]
click at [233, 55] on button "Grant Proposal Application ([DATE])" at bounding box center [262, 46] width 214 height 18
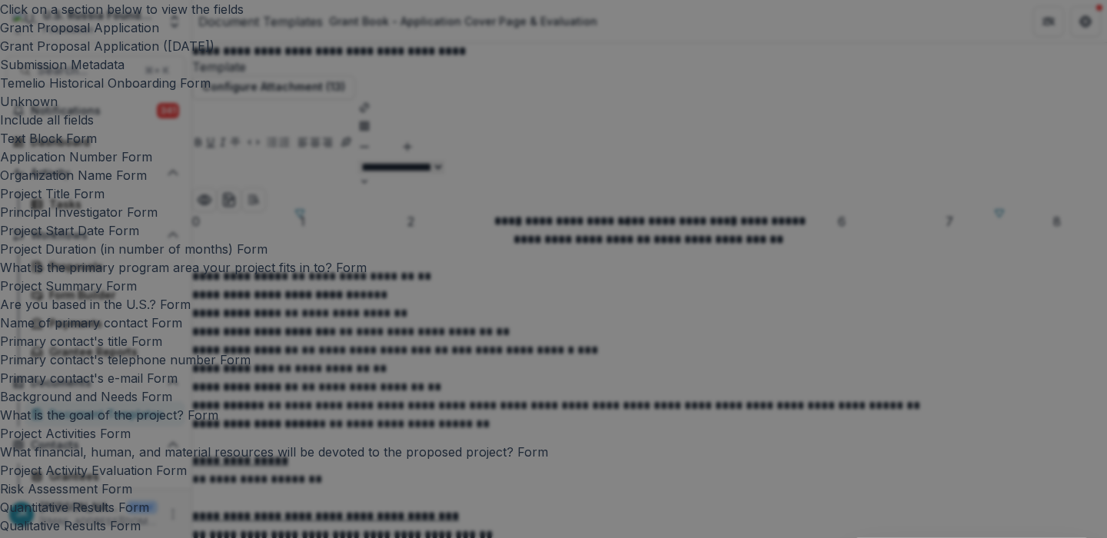
scroll to position [0, 0]
click at [994, 25] on div "Click on a section below to view the fields Grant Proposal Application Grant Pr…" at bounding box center [553, 269] width 1107 height 538
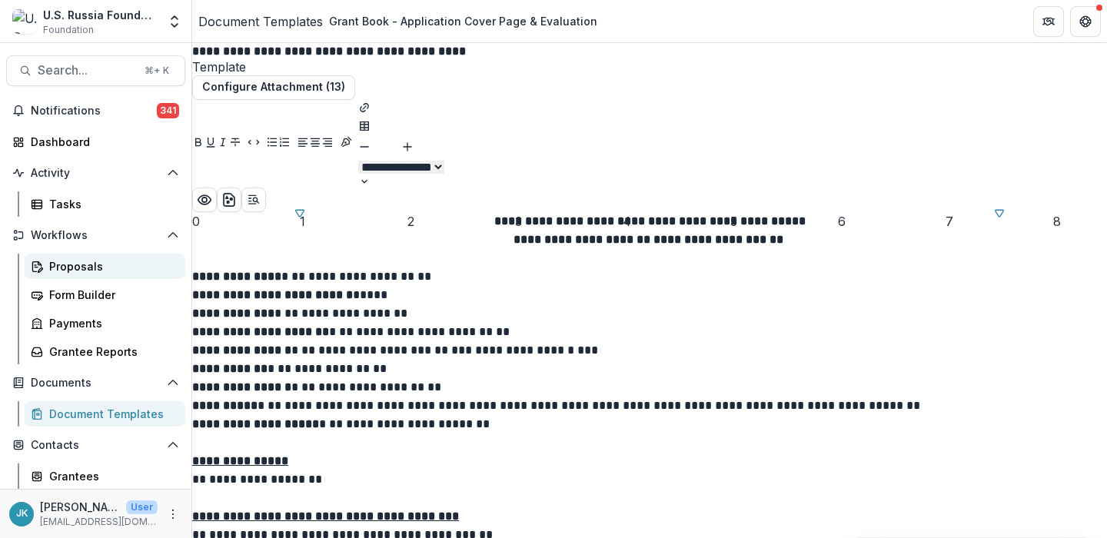
click at [67, 264] on div "Proposals" at bounding box center [111, 266] width 124 height 16
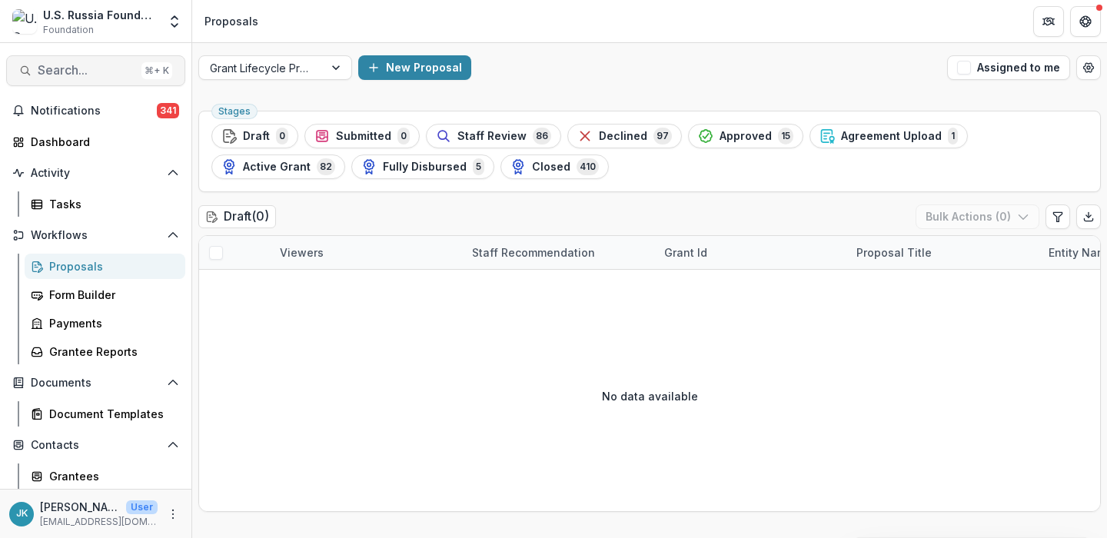
click at [80, 61] on button "Search... ⌘ + K" at bounding box center [95, 70] width 179 height 31
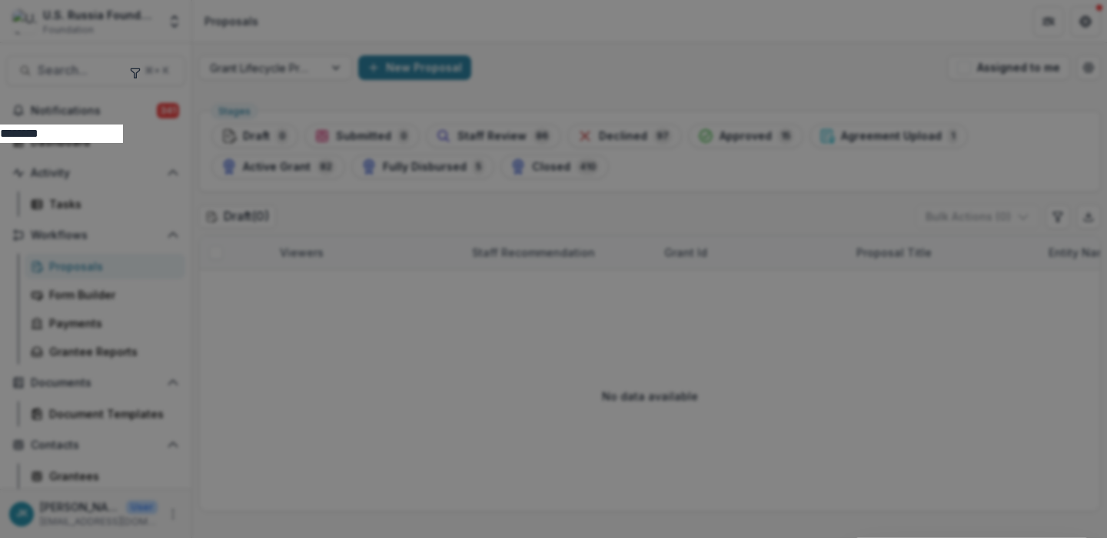
type input "********"
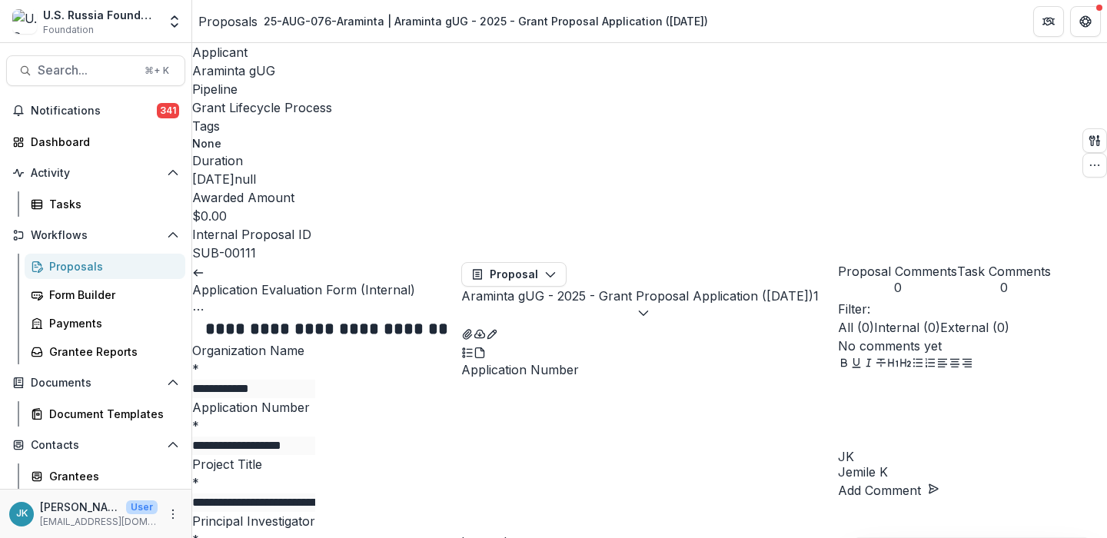
click at [204, 299] on button "Options" at bounding box center [198, 308] width 12 height 18
click at [405, 299] on link "View task" at bounding box center [399, 311] width 111 height 25
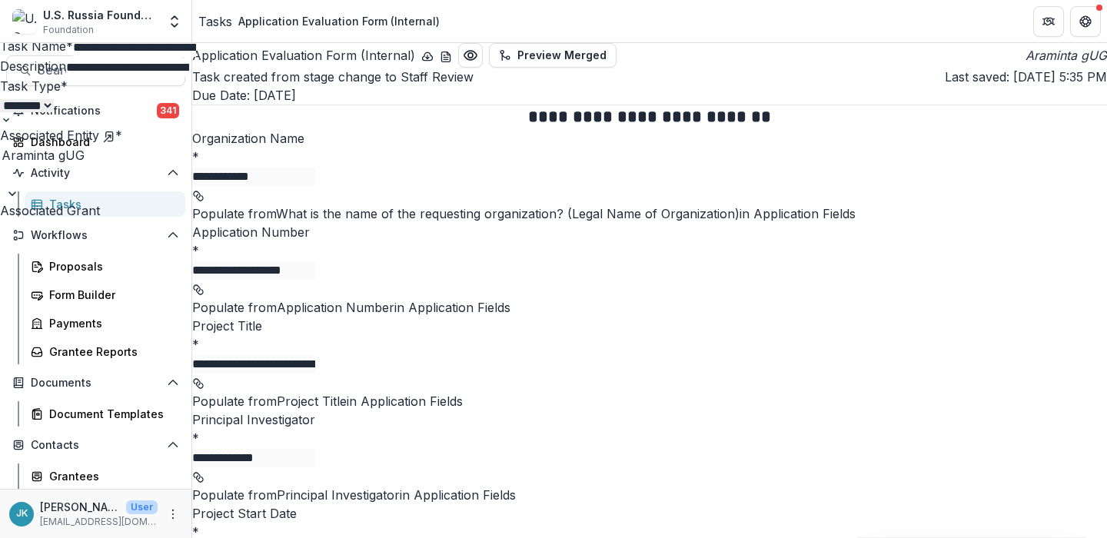
click at [529, 537] on div "**********" at bounding box center [553, 538] width 1107 height 0
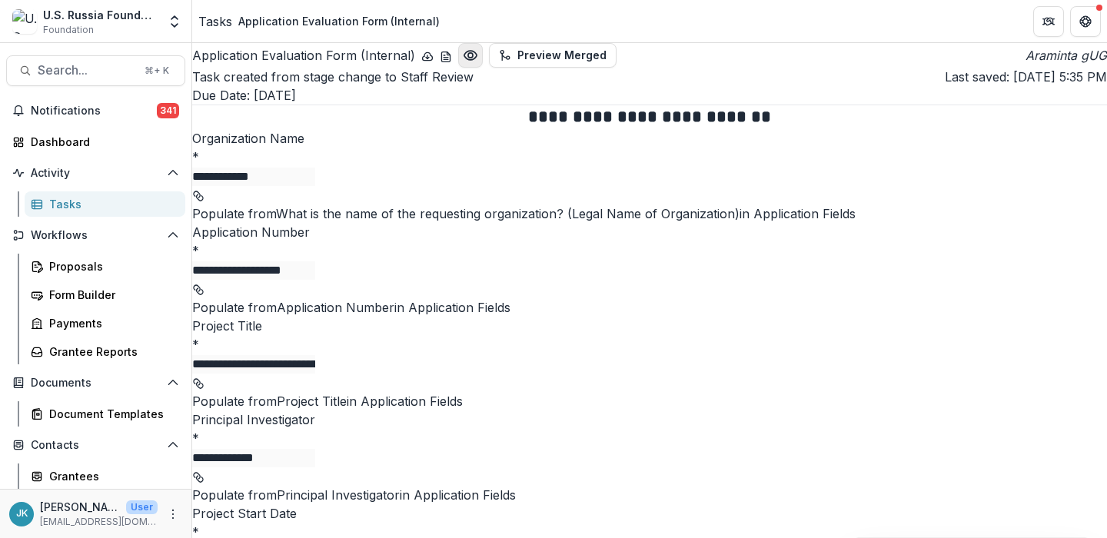
click at [478, 63] on icon "Preview 587c1dc0-4f90-43a4-bb1f-bfd60a07608b.pdf" at bounding box center [470, 55] width 15 height 15
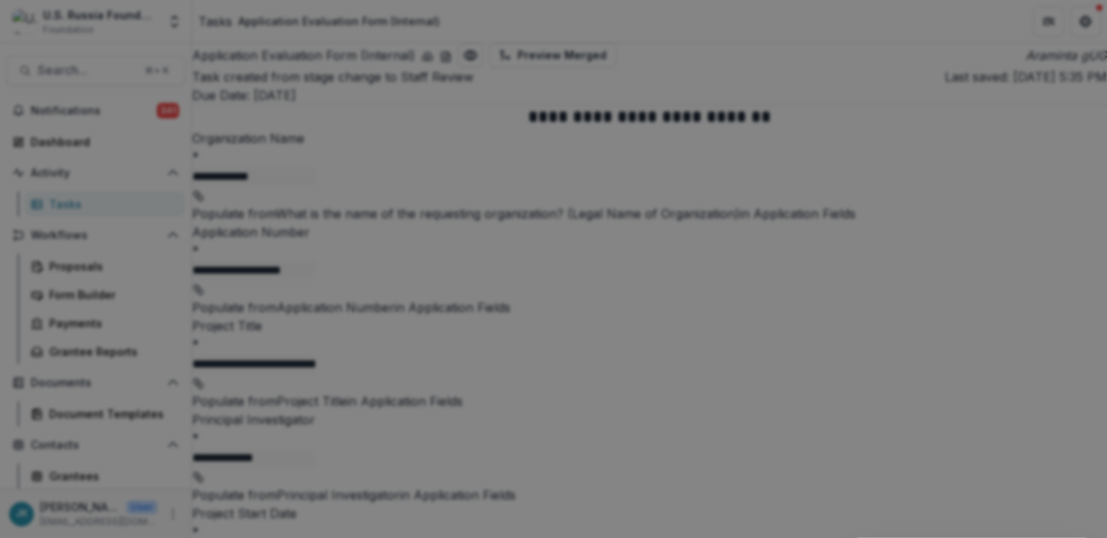
click at [1080, 23] on icon "Close" at bounding box center [1084, 18] width 9 height 9
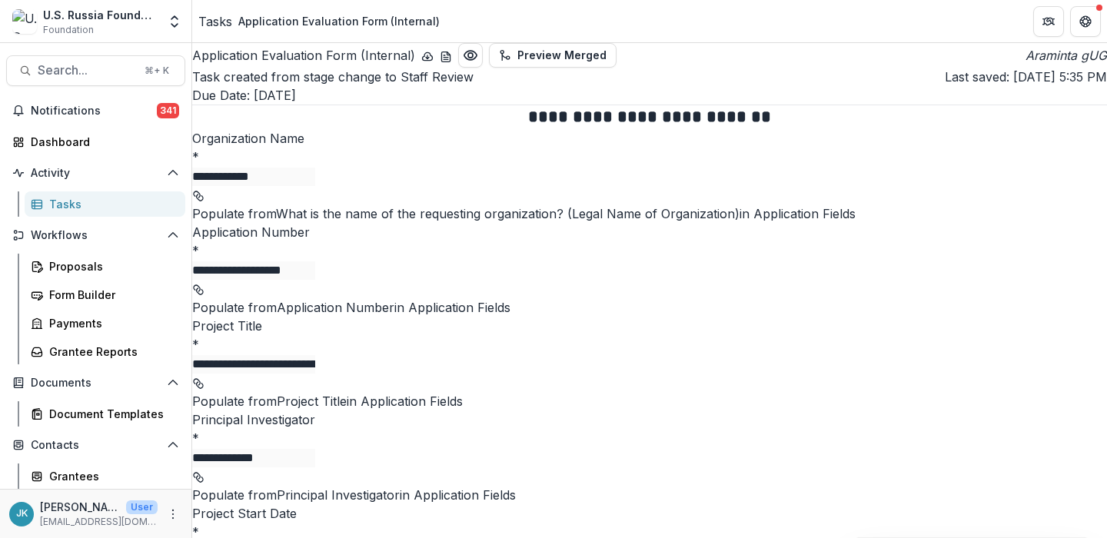
click at [452, 65] on button "download-word-button" at bounding box center [446, 55] width 12 height 18
click at [433, 60] on icon "download-button" at bounding box center [427, 57] width 12 height 12
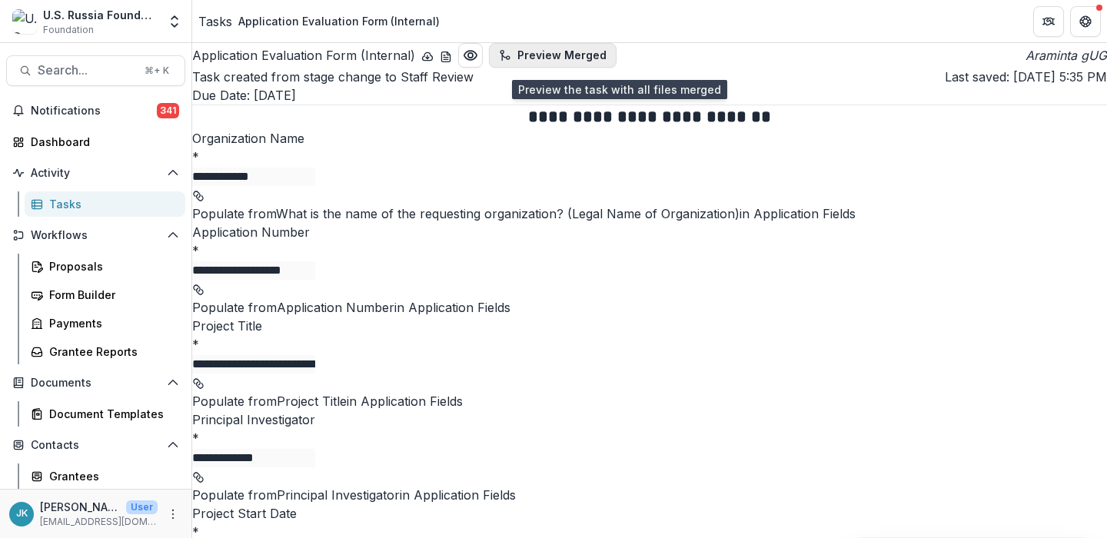
click at [594, 60] on button "Preview Merged" at bounding box center [553, 55] width 128 height 25
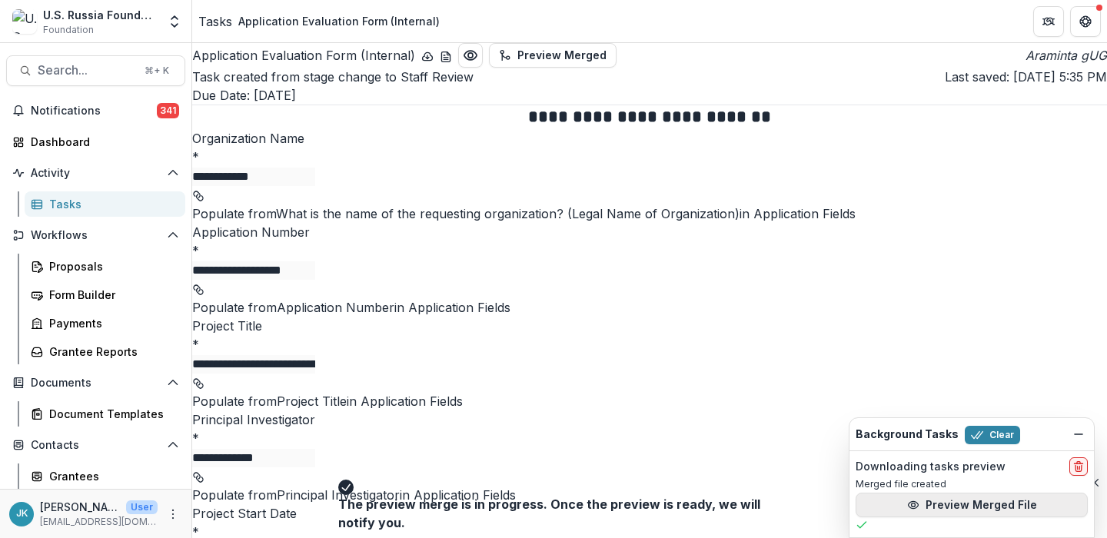
click at [914, 506] on circle "button" at bounding box center [913, 505] width 4 height 4
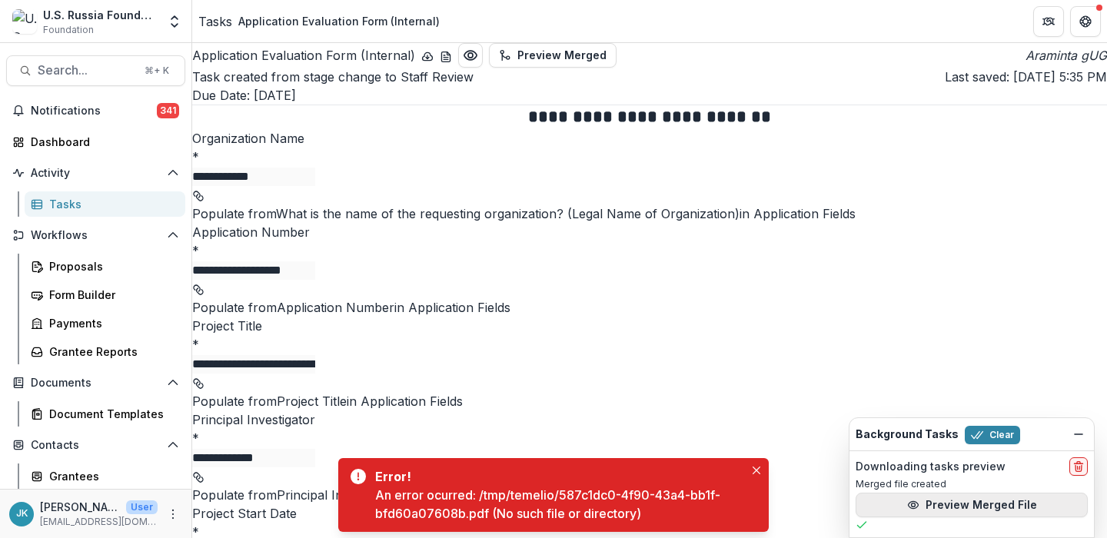
click at [1044, 510] on button "Preview Merged File" at bounding box center [971, 505] width 232 height 25
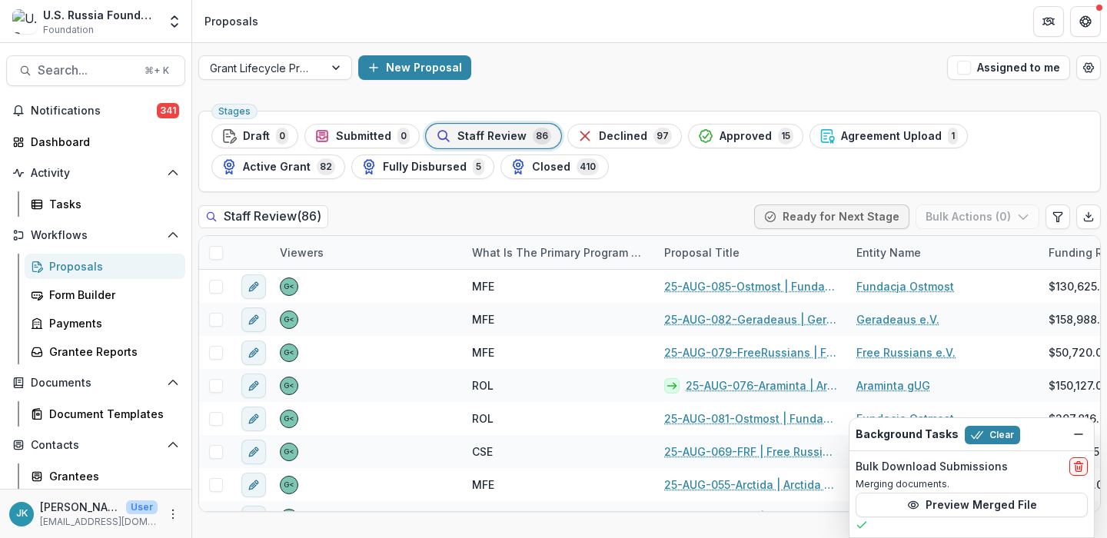
click at [310, 161] on span "Active Grant" at bounding box center [277, 167] width 68 height 13
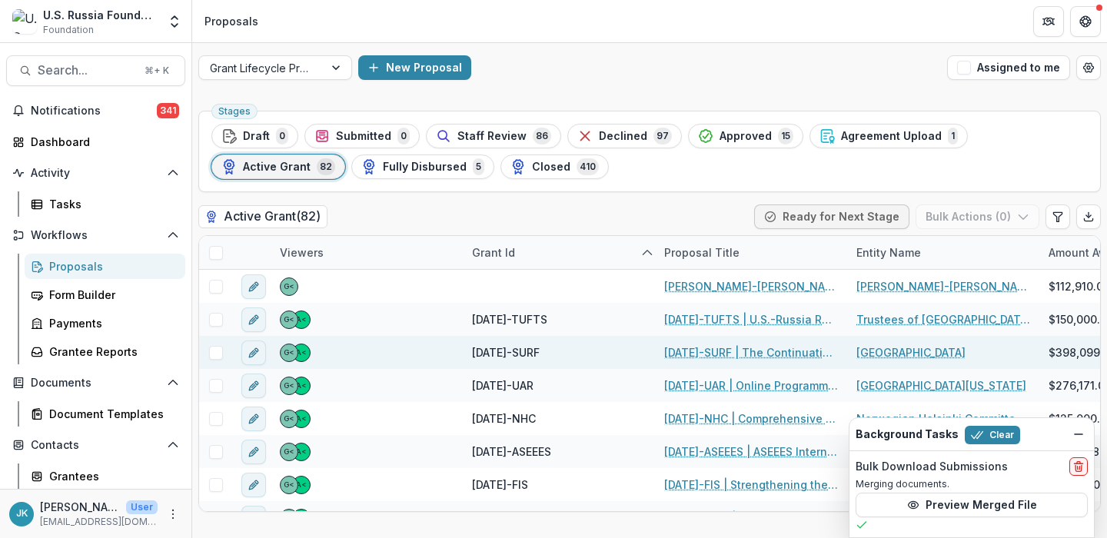
click at [728, 353] on link "[DATE]-SURF | The Continuation and Development of the Stanford U.S.-Russia Forum" at bounding box center [751, 352] width 174 height 16
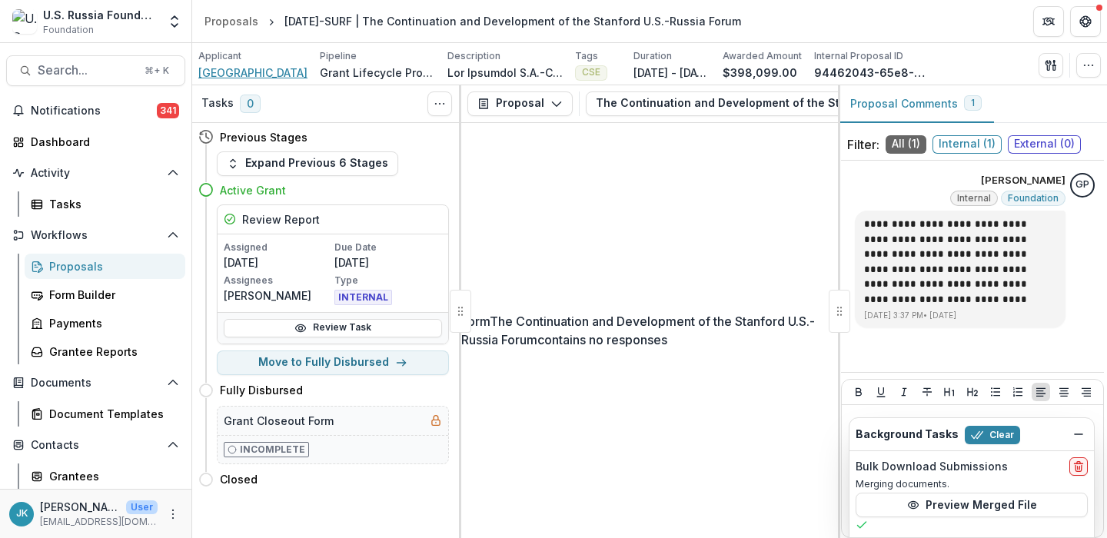
click at [242, 71] on span "[GEOGRAPHIC_DATA]" at bounding box center [252, 73] width 109 height 16
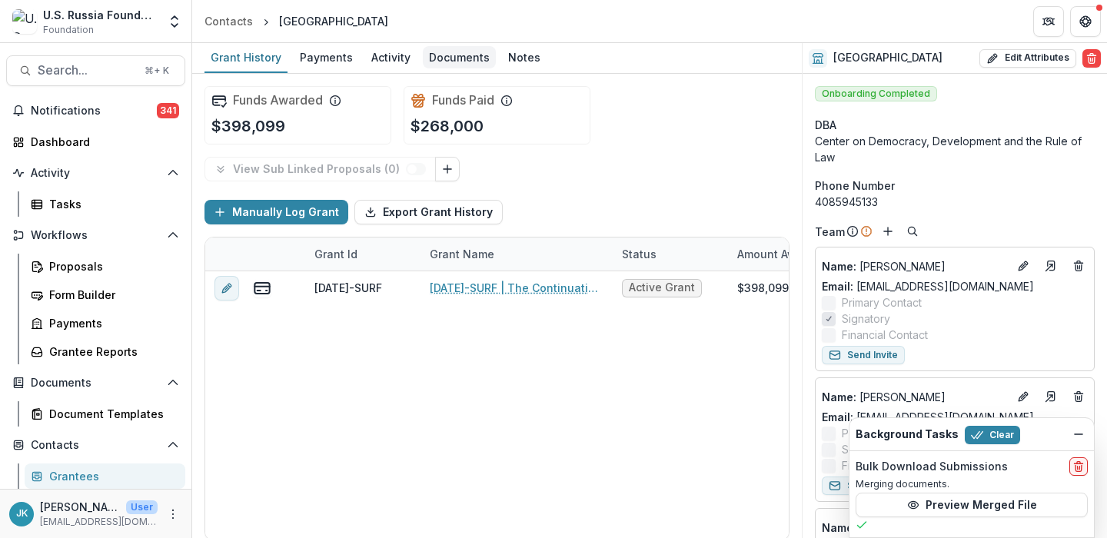
click at [444, 62] on div "Documents" at bounding box center [459, 57] width 73 height 22
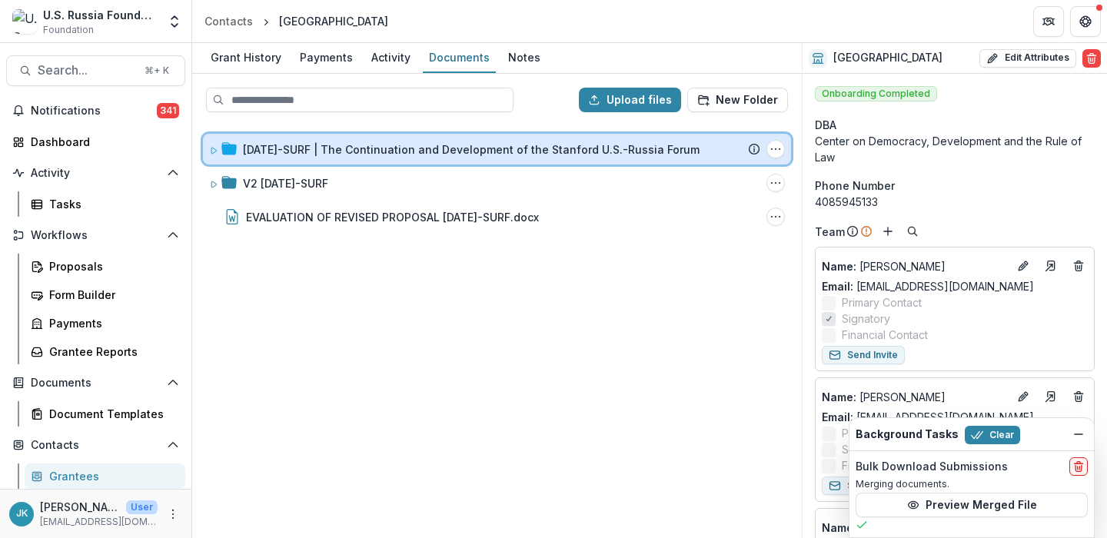
click at [210, 146] on icon at bounding box center [213, 150] width 9 height 9
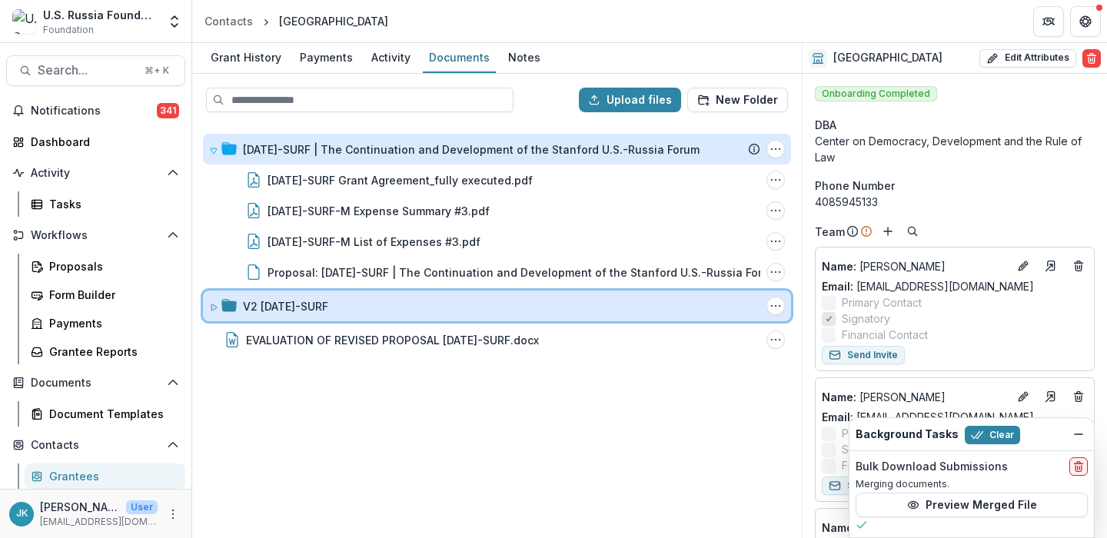
click at [210, 311] on span at bounding box center [213, 306] width 9 height 16
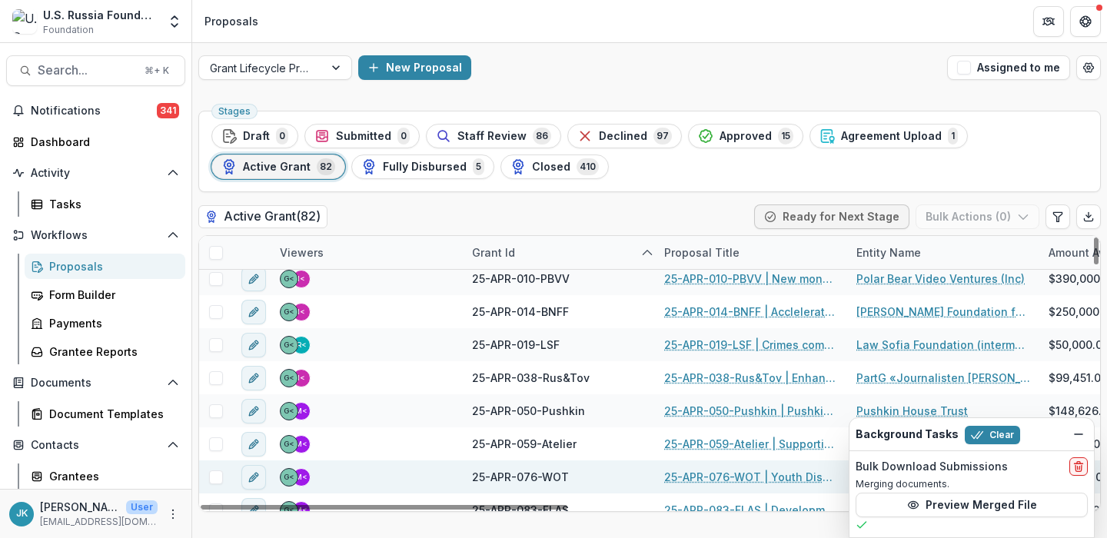
scroll to position [2468, 0]
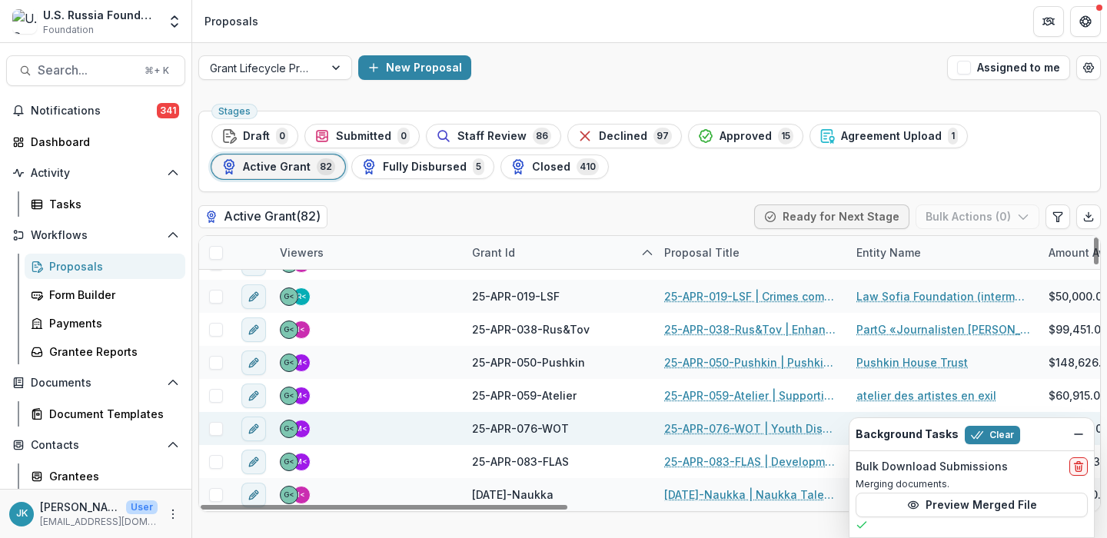
click at [688, 424] on link "25-APR-076-WOT | Youth Discussion Clubs The Politics Space" at bounding box center [751, 428] width 174 height 16
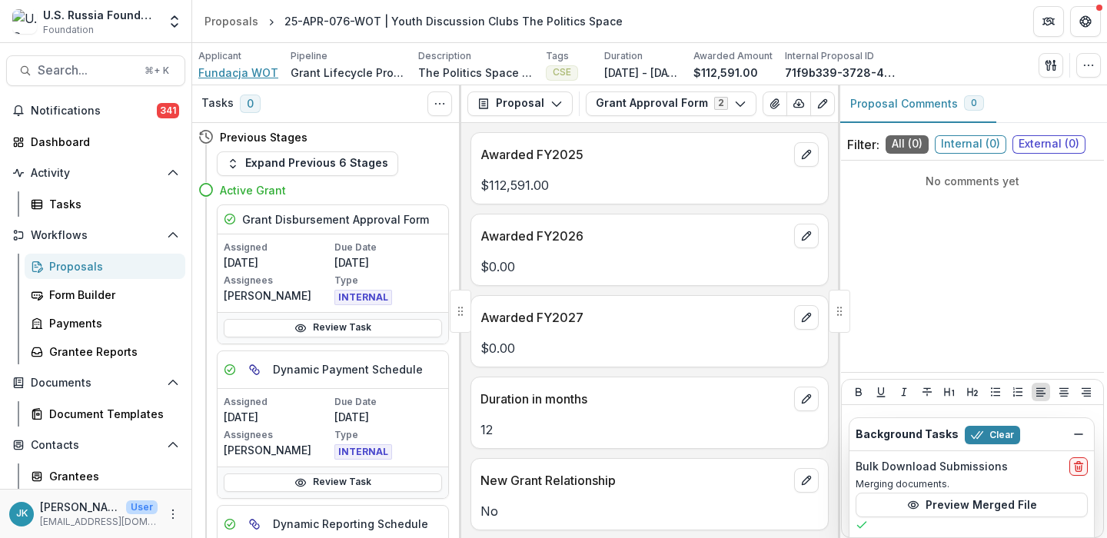
click at [259, 71] on span "Fundacja WOT" at bounding box center [238, 73] width 80 height 16
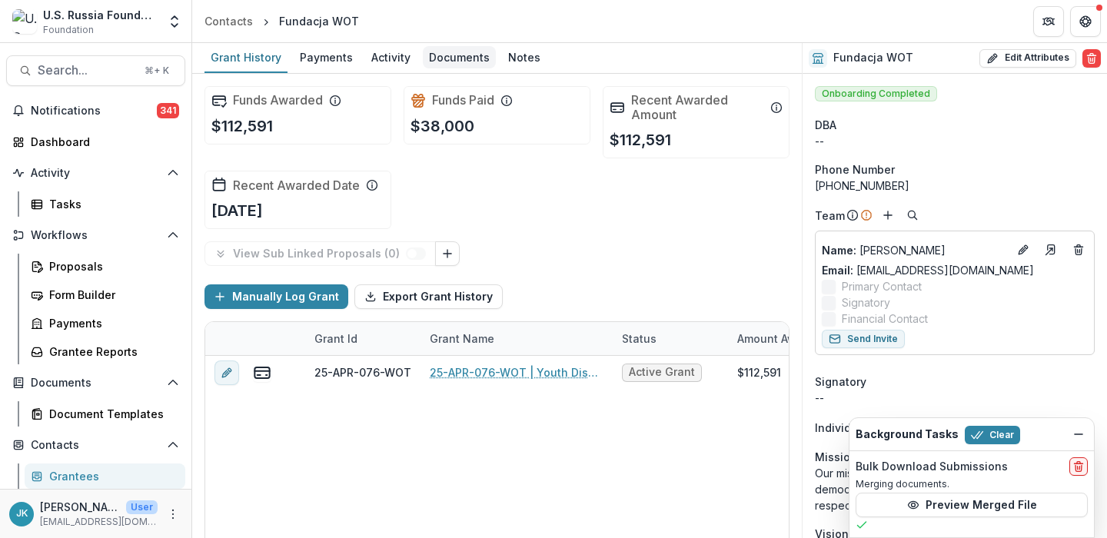
click at [438, 60] on div "Documents" at bounding box center [459, 57] width 73 height 22
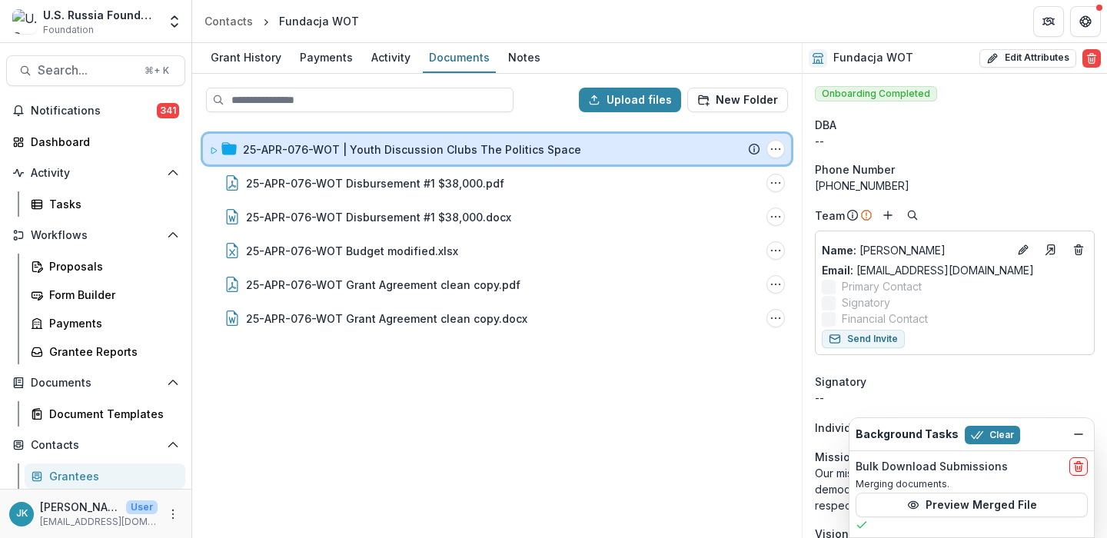
click at [209, 153] on icon at bounding box center [213, 150] width 9 height 9
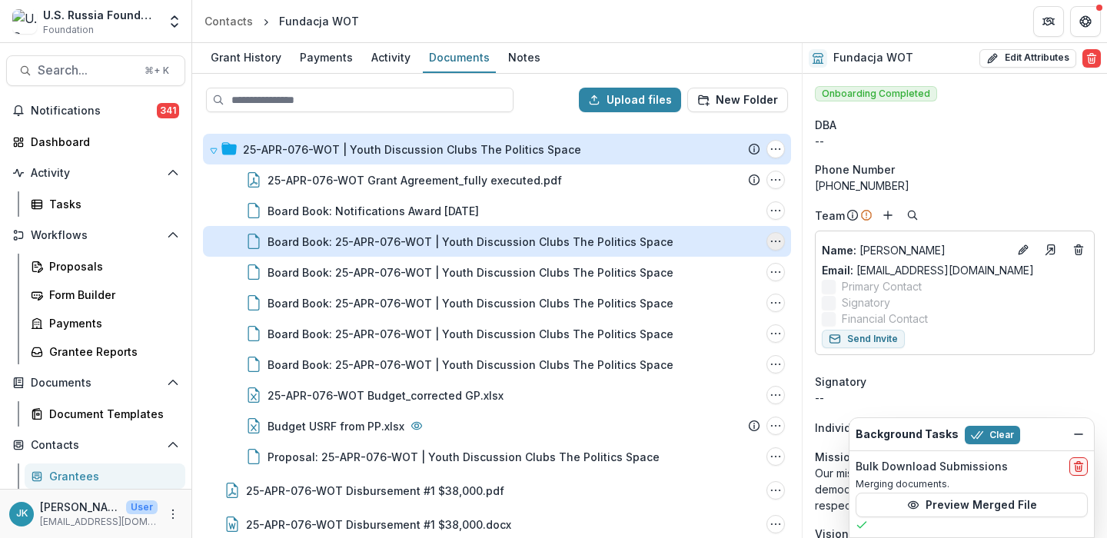
click at [775, 247] on icon "Board Book: 25-APR-076-WOT | Youth Discussion Clubs The Politics Space Options" at bounding box center [775, 241] width 12 height 12
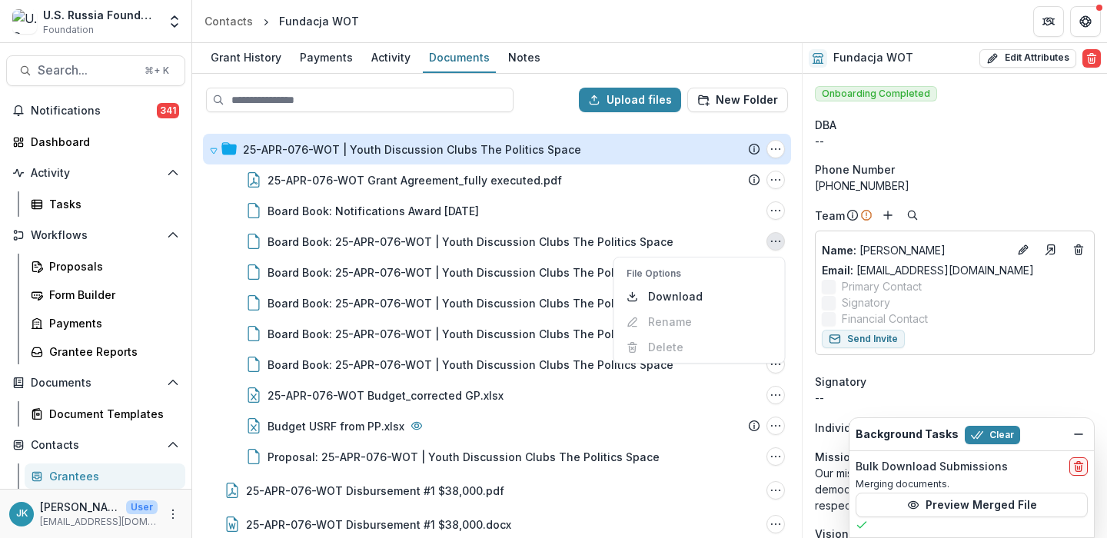
click at [515, 106] on div at bounding box center [389, 100] width 367 height 25
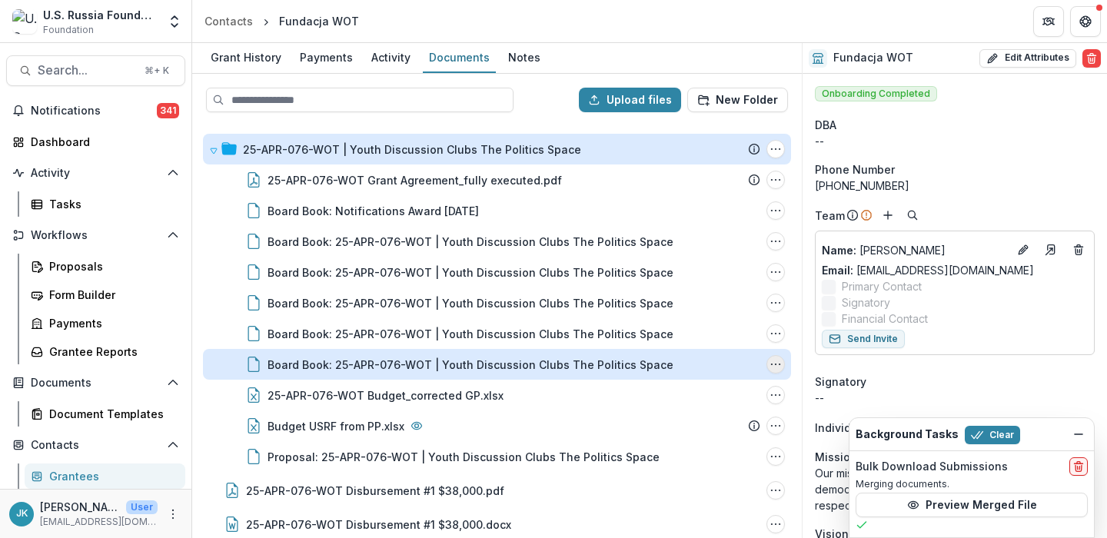
click at [776, 363] on icon "Board Book: 25-APR-076-WOT | Youth Discussion Clubs The Politics Space Options" at bounding box center [775, 364] width 12 height 12
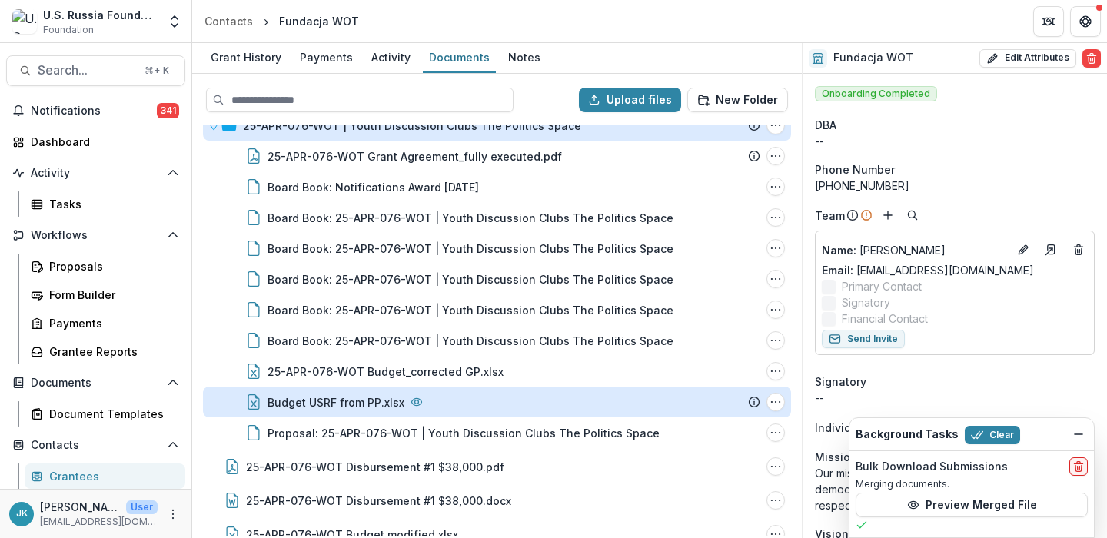
scroll to position [5, 0]
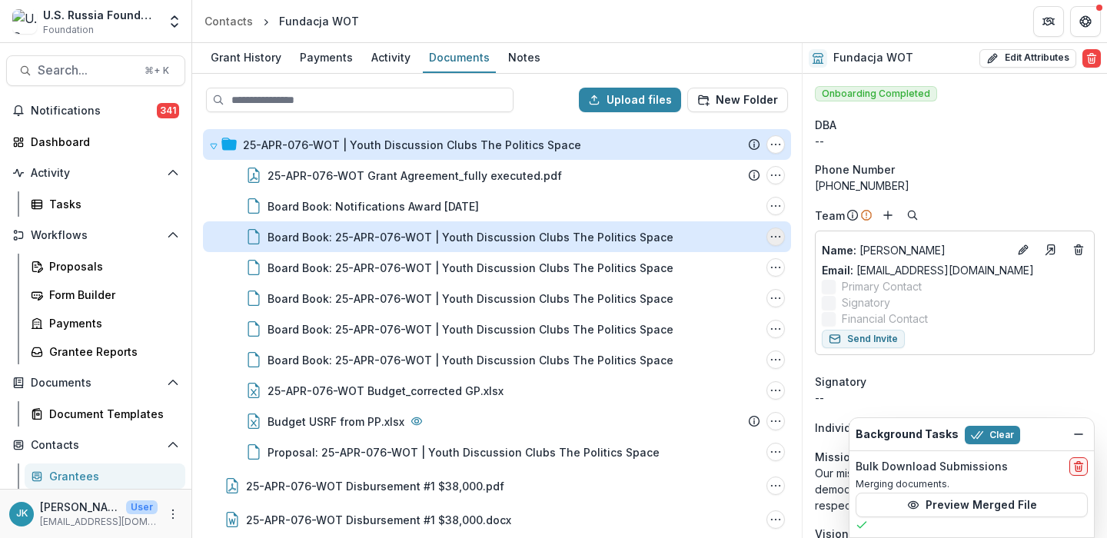
click at [769, 231] on icon "Board Book: 25-APR-076-WOT | Youth Discussion Clubs The Politics Space Options" at bounding box center [775, 237] width 12 height 12
click at [769, 233] on icon "Board Book: 25-APR-076-WOT | Youth Discussion Clubs The Politics Space Options" at bounding box center [775, 237] width 12 height 12
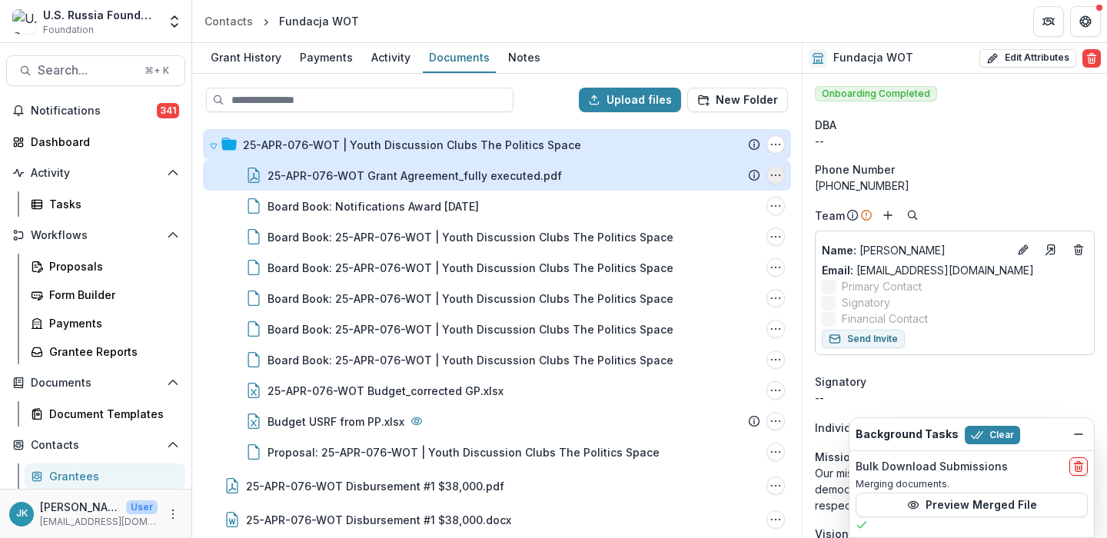
click at [771, 174] on icon "25-APR-076-WOT Grant Agreement_fully executed.pdf Options" at bounding box center [775, 175] width 12 height 12
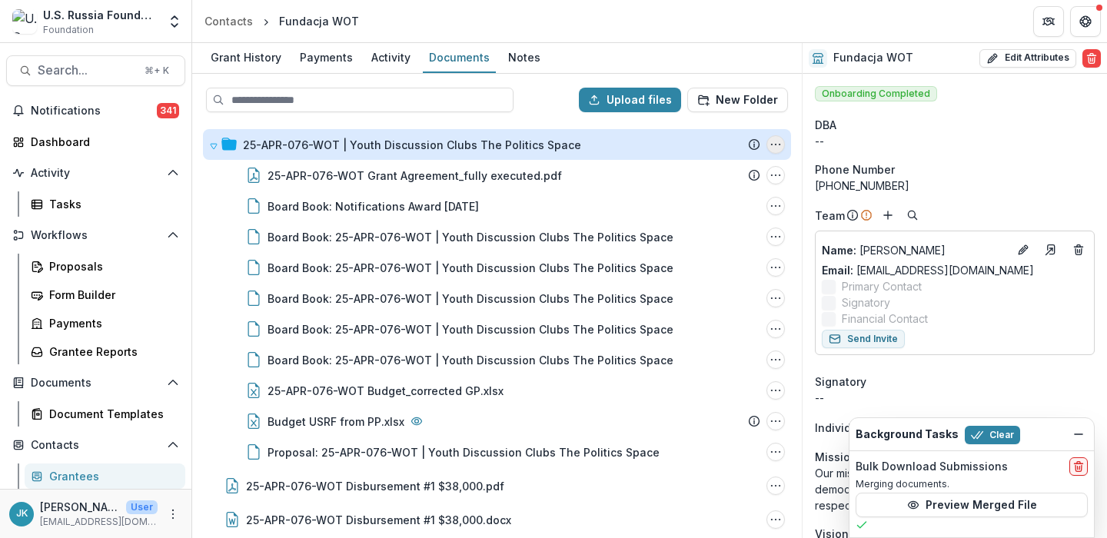
click at [773, 138] on icon "25-APR-076-WOT | Youth Discussion Clubs The Politics Space Options" at bounding box center [775, 144] width 12 height 12
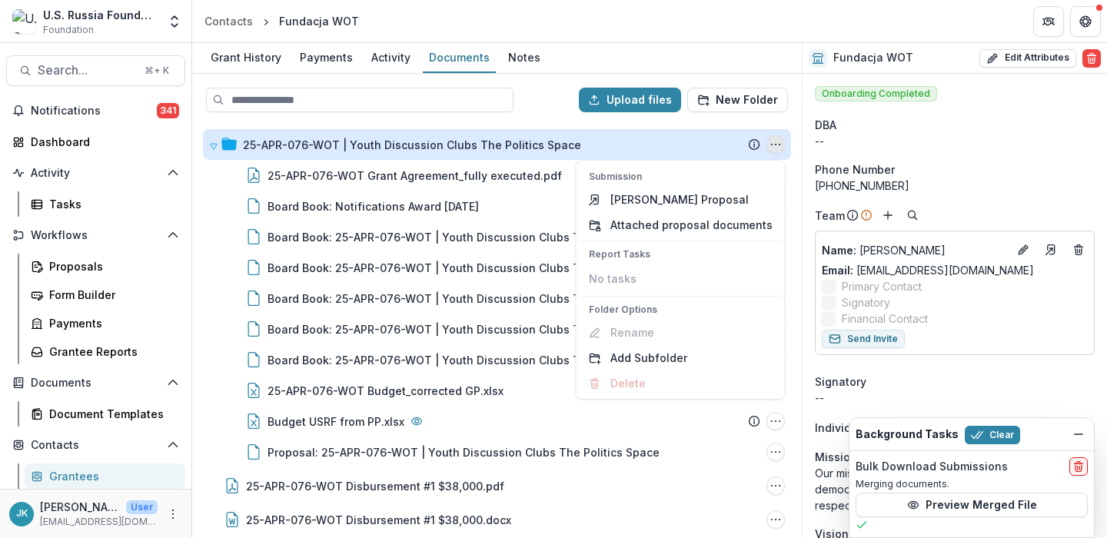
click at [773, 138] on icon "25-APR-076-WOT | Youth Discussion Clubs The Politics Space Options" at bounding box center [775, 144] width 12 height 12
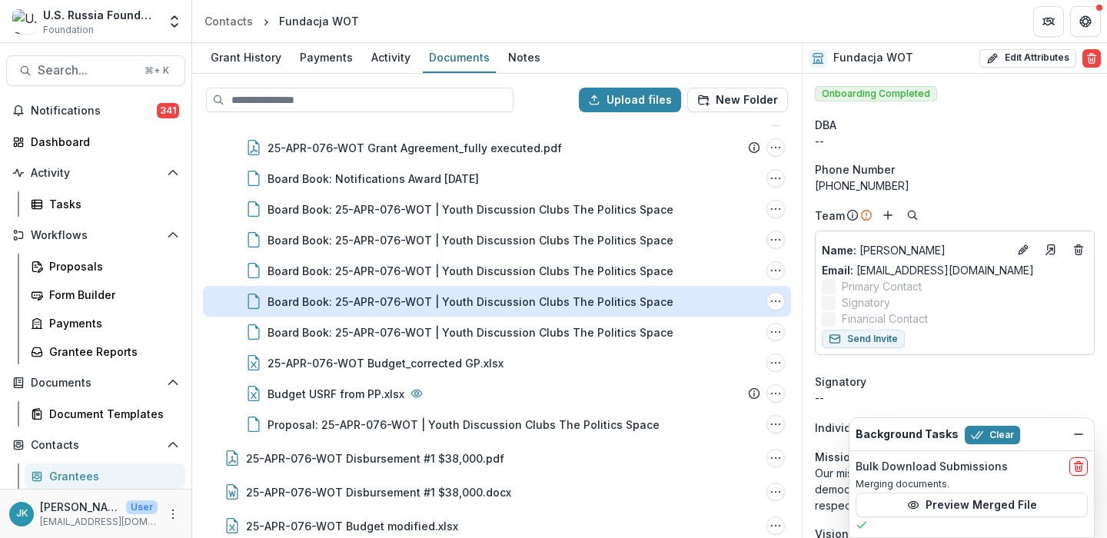
scroll to position [0, 0]
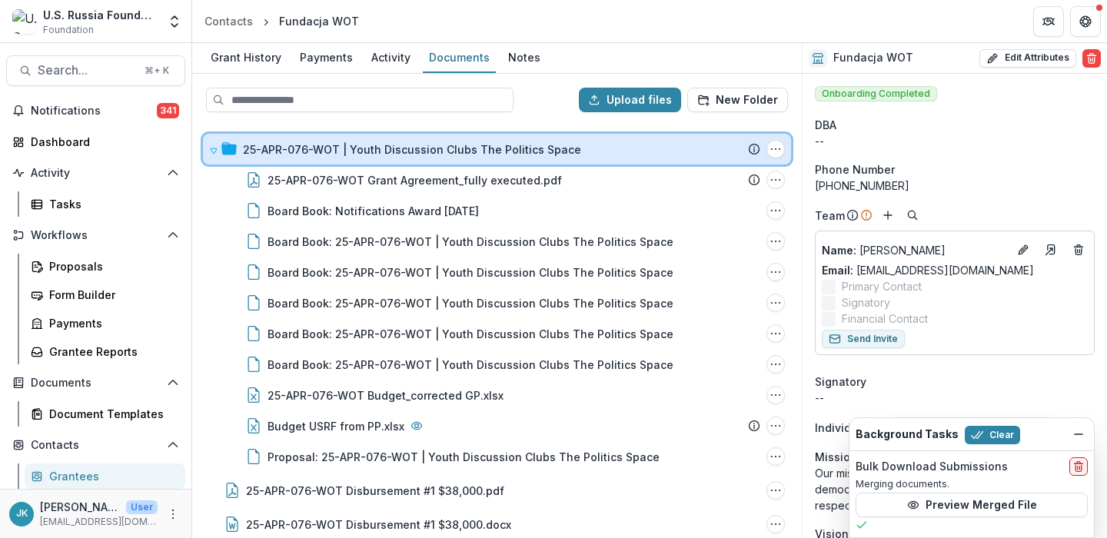
click at [212, 149] on icon at bounding box center [213, 150] width 9 height 9
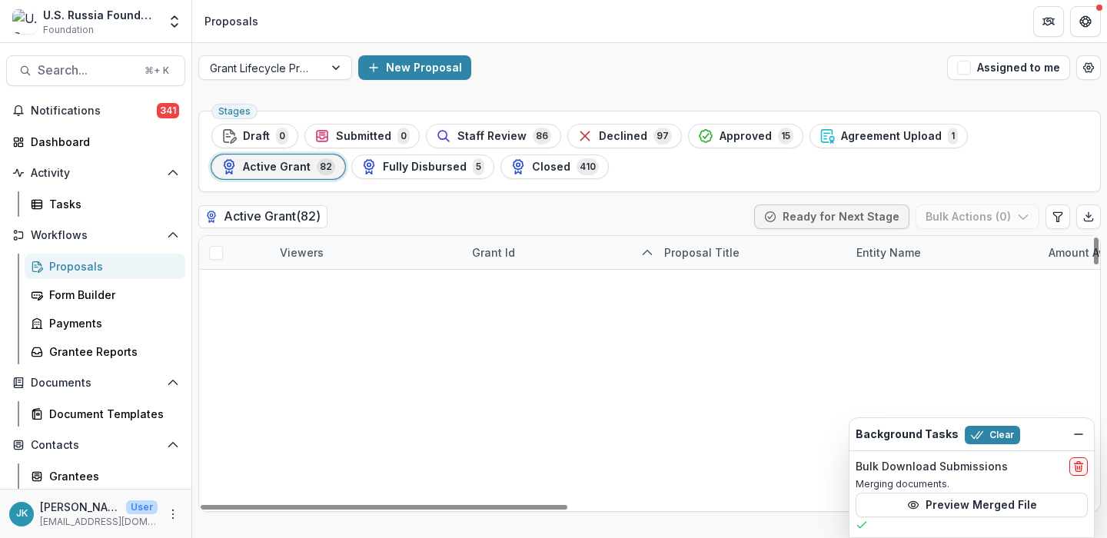
scroll to position [2468, 0]
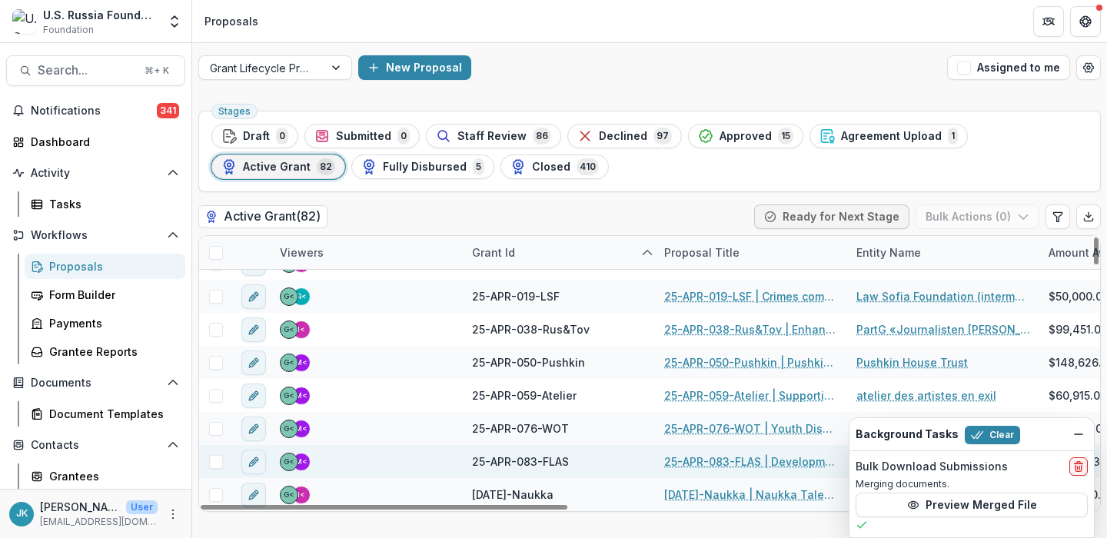
click at [720, 462] on link "25-APR-083-FLAS | Development of the Faculty of Liberal Arts and Sciences in Mo…" at bounding box center [751, 461] width 174 height 16
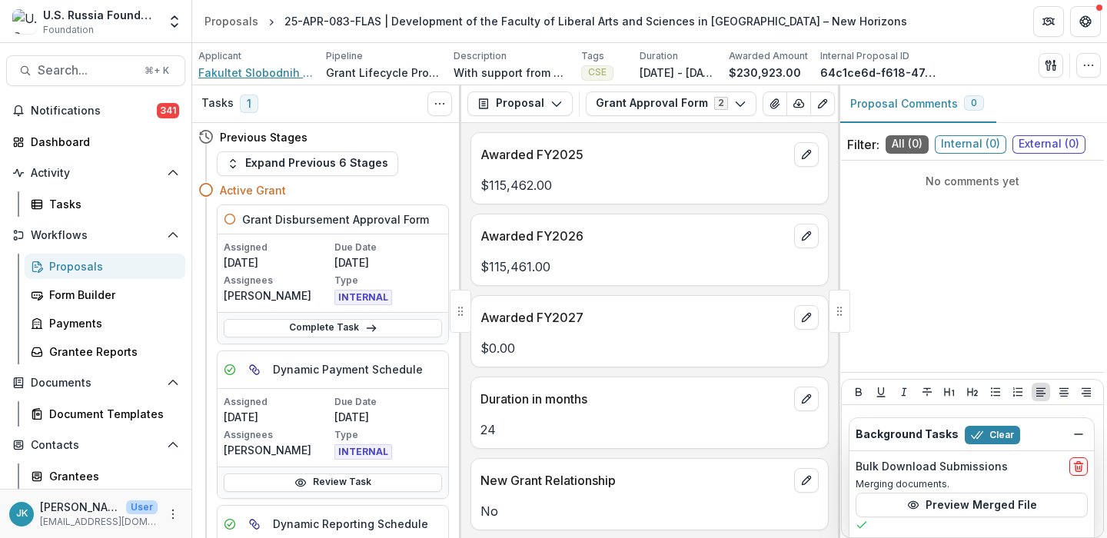
click at [257, 78] on span "Fakultet Slobodnih Umjetnosti i Nauka (FLAS)" at bounding box center [255, 73] width 115 height 16
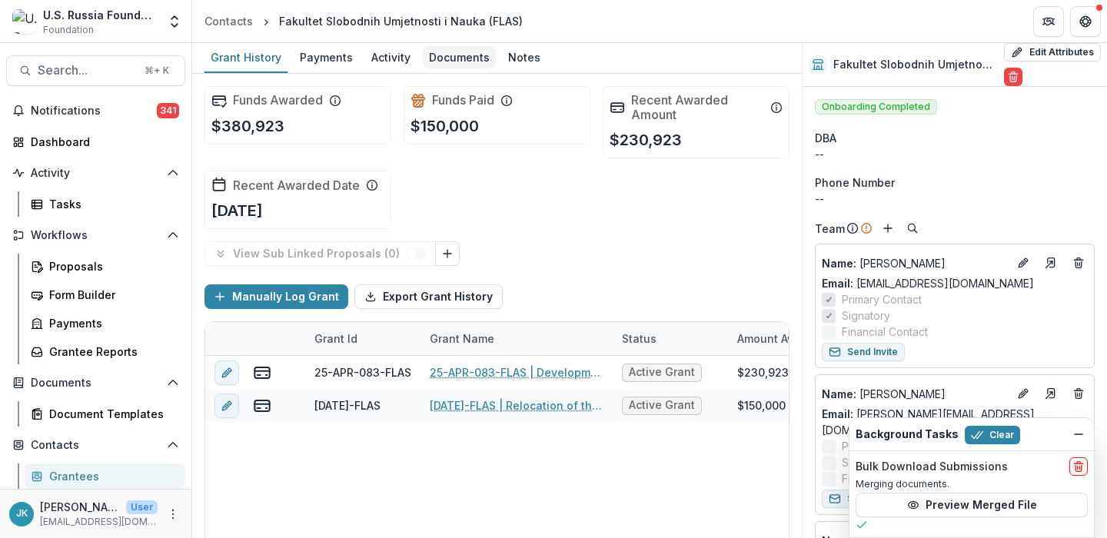
click at [460, 57] on div "Documents" at bounding box center [459, 57] width 73 height 22
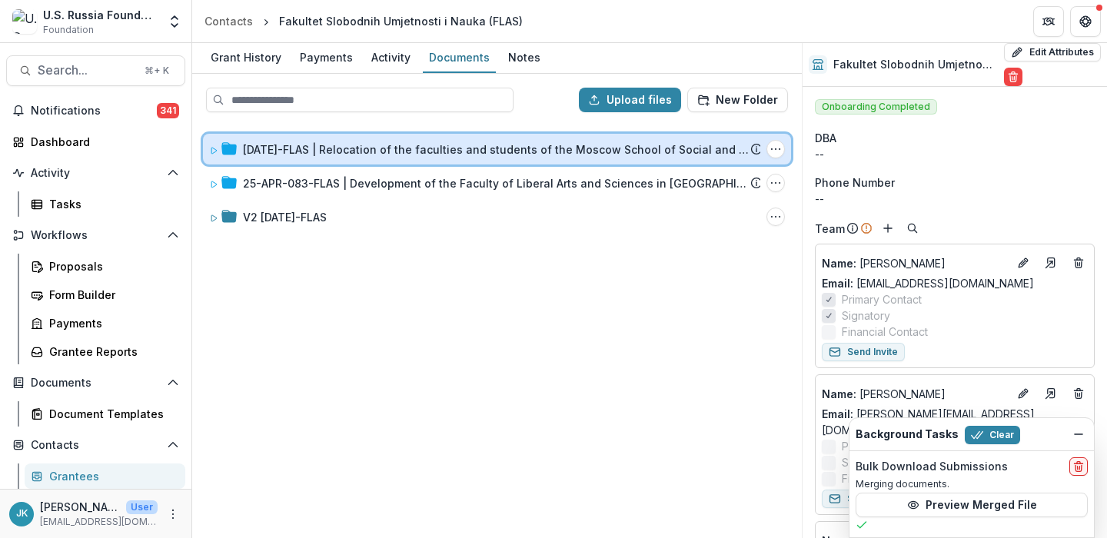
click at [213, 150] on icon at bounding box center [213, 150] width 9 height 9
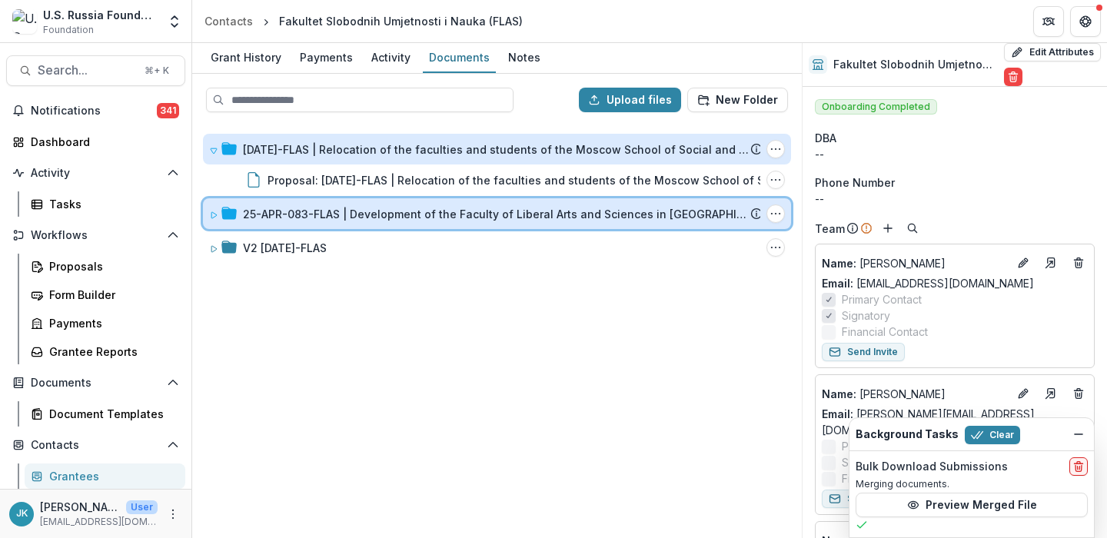
click at [214, 213] on icon at bounding box center [213, 215] width 5 height 6
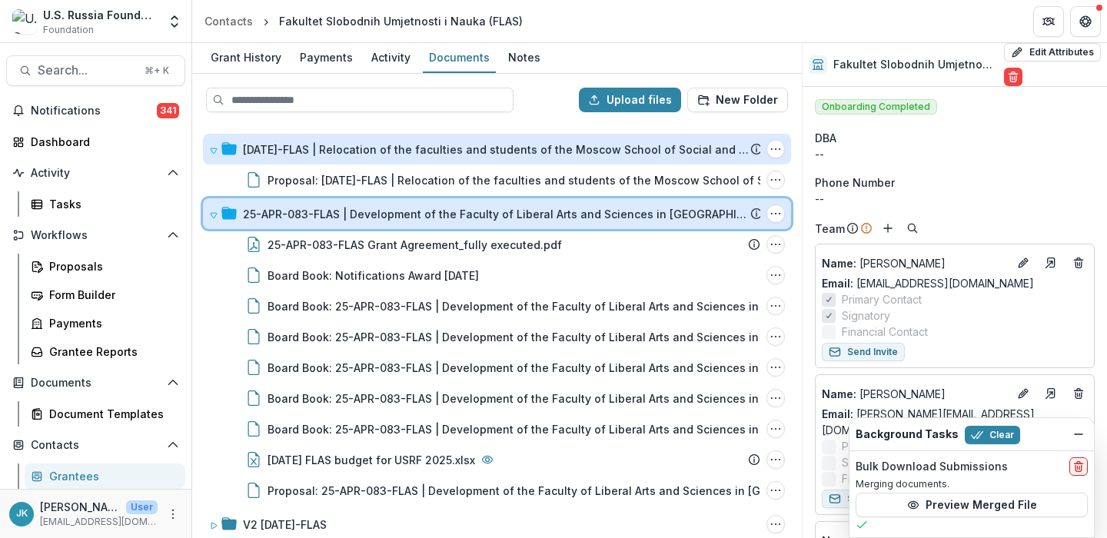
scroll to position [12, 0]
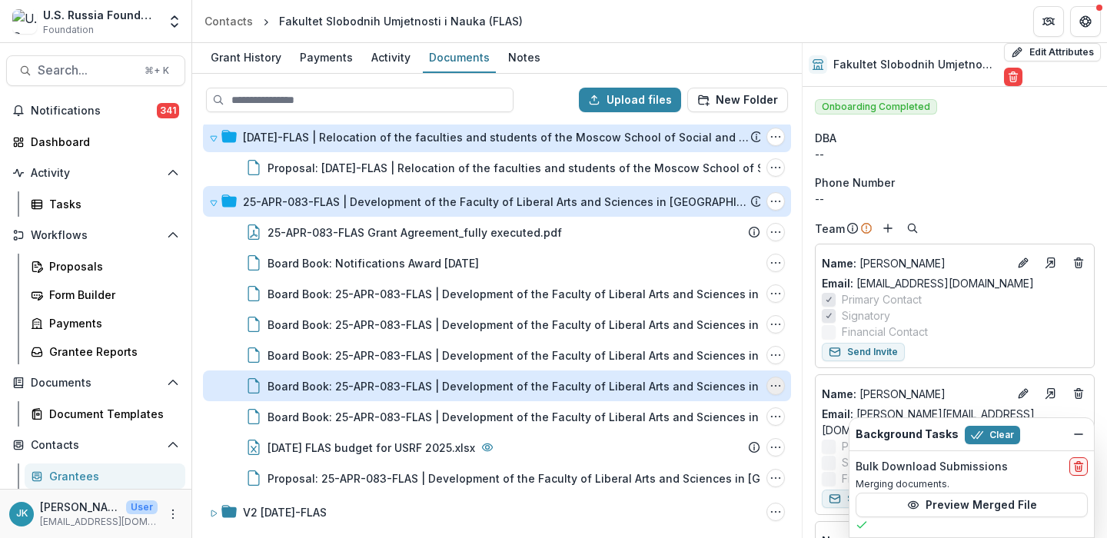
click at [769, 386] on icon "Board Book: 25-APR-083-FLAS | Development of the Faculty of Liberal Arts and Sc…" at bounding box center [775, 386] width 12 height 12
click at [684, 380] on div "Board Book: 25-APR-083-FLAS | Development of the Faculty of Liberal Arts and Sc…" at bounding box center [520, 386] width 507 height 16
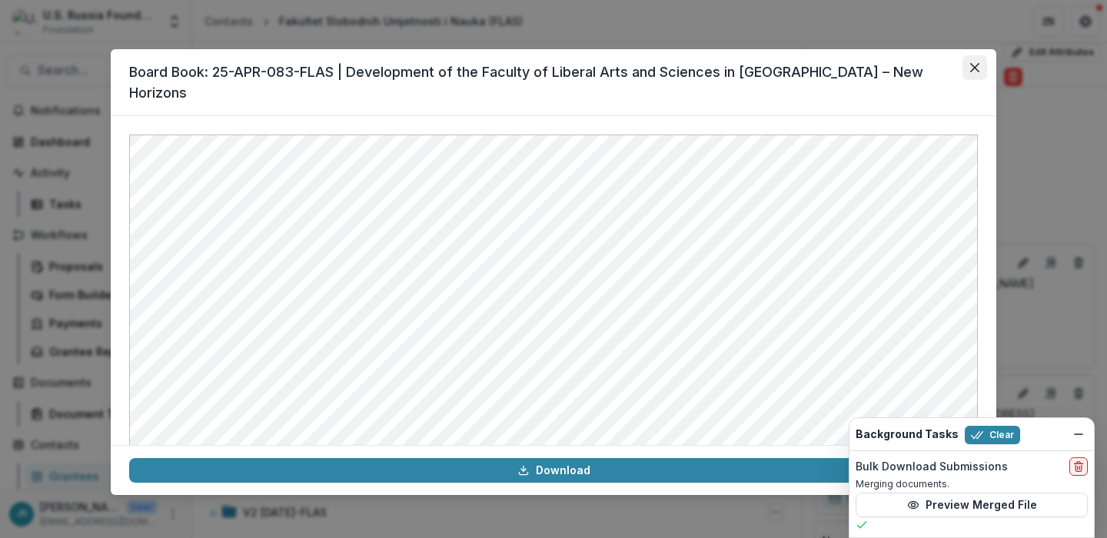
click at [972, 75] on button "Close" at bounding box center [974, 67] width 25 height 25
